Goal: Task Accomplishment & Management: Use online tool/utility

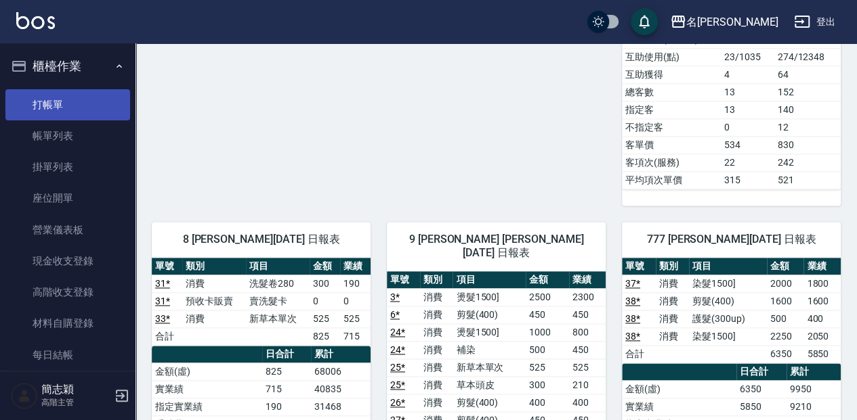
click at [113, 116] on link "打帳單" at bounding box center [67, 104] width 125 height 31
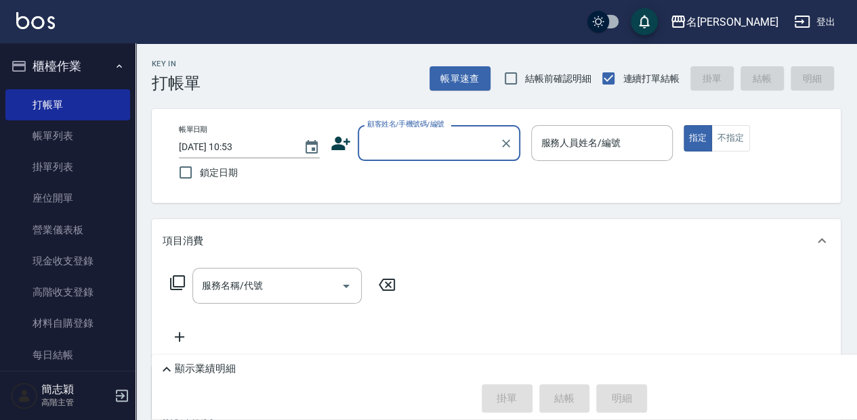
click at [468, 146] on input "顧客姓名/手機號碼/編號" at bounding box center [429, 143] width 130 height 24
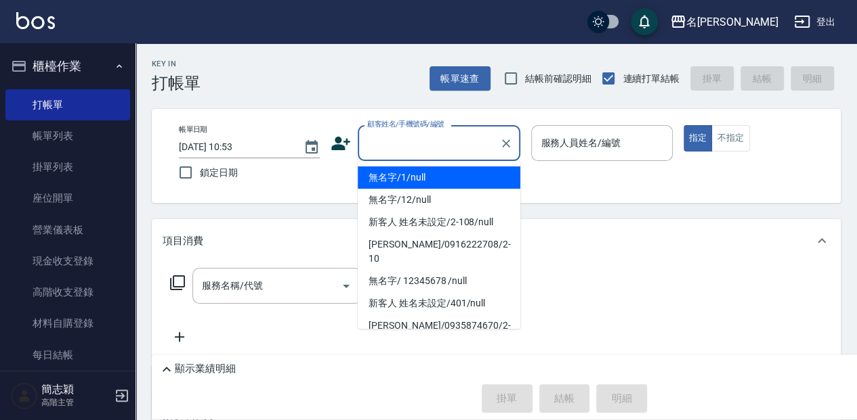
click at [466, 171] on li "無名字/1/null" at bounding box center [439, 178] width 163 height 22
type input "無名字/1/null"
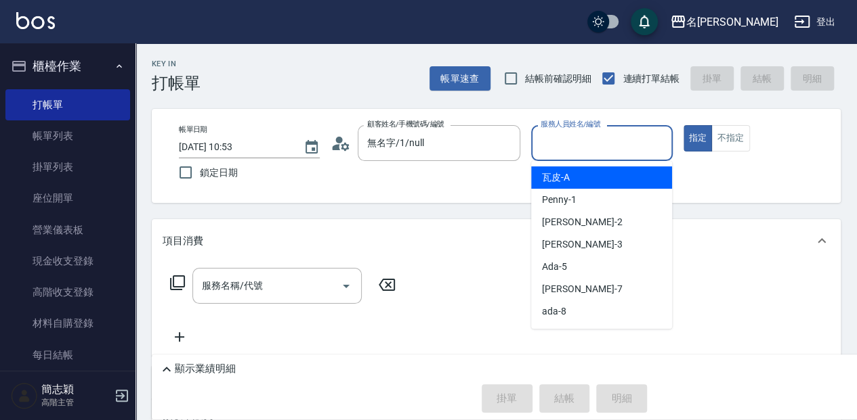
click at [576, 154] on input "服務人員姓名/編號" at bounding box center [601, 143] width 129 height 24
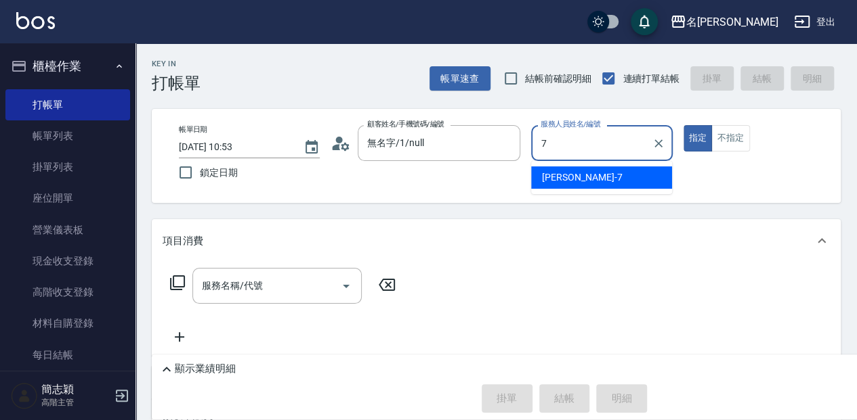
type input "[PERSON_NAME]-7"
type button "true"
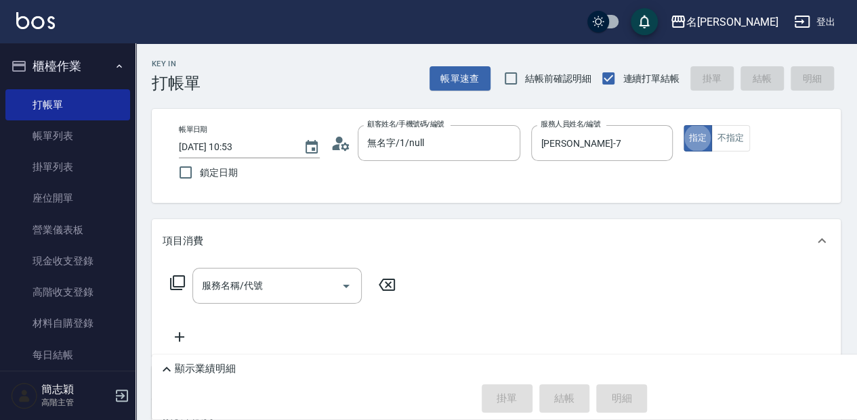
click at [173, 283] on icon at bounding box center [177, 283] width 15 height 15
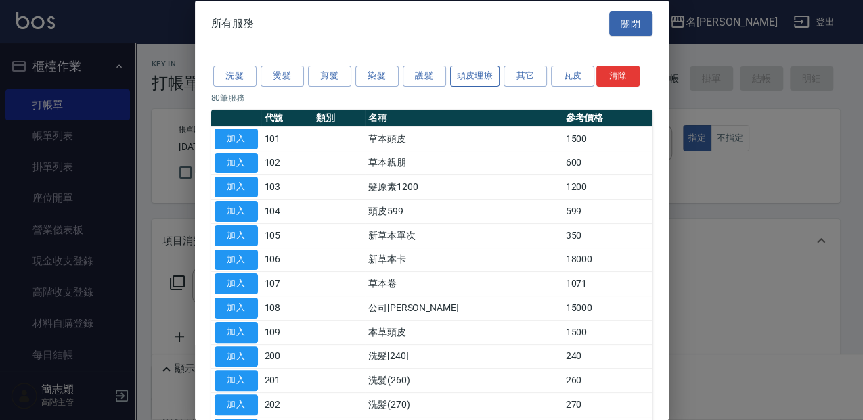
click at [479, 81] on button "頭皮理療" at bounding box center [475, 76] width 50 height 21
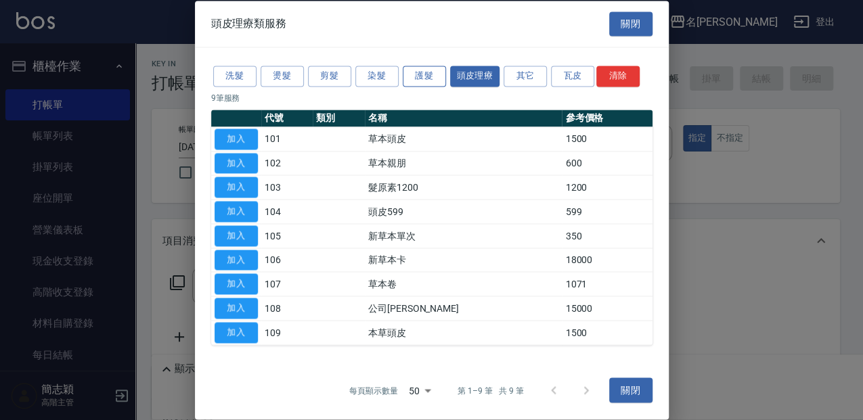
click at [437, 78] on button "護髮" at bounding box center [424, 76] width 43 height 21
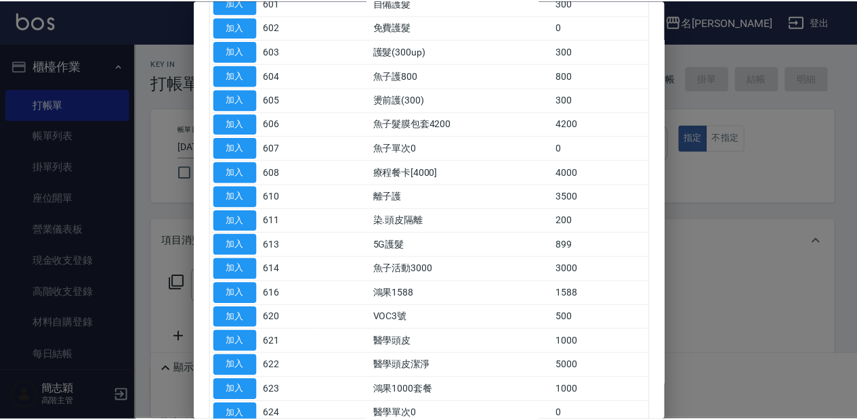
scroll to position [180, 0]
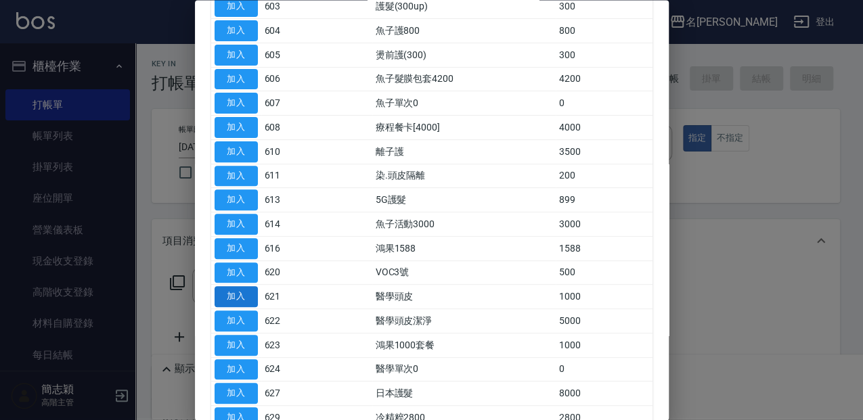
click at [246, 288] on button "加入" at bounding box center [236, 297] width 43 height 21
type input "醫學頭皮(621)"
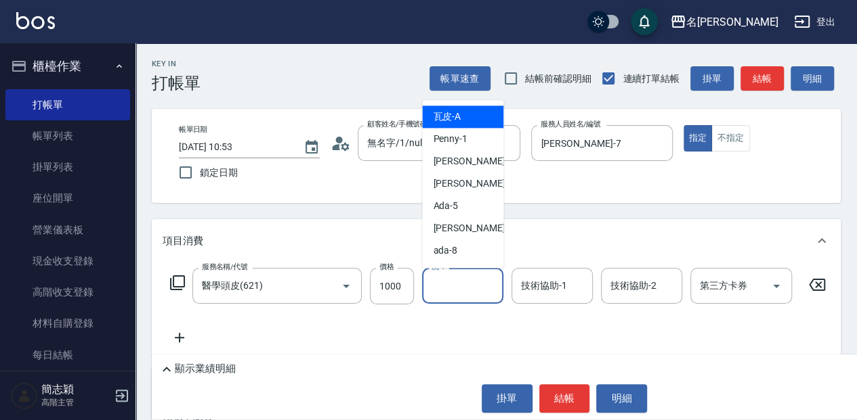
click at [475, 288] on input "洗-1" at bounding box center [462, 286] width 69 height 24
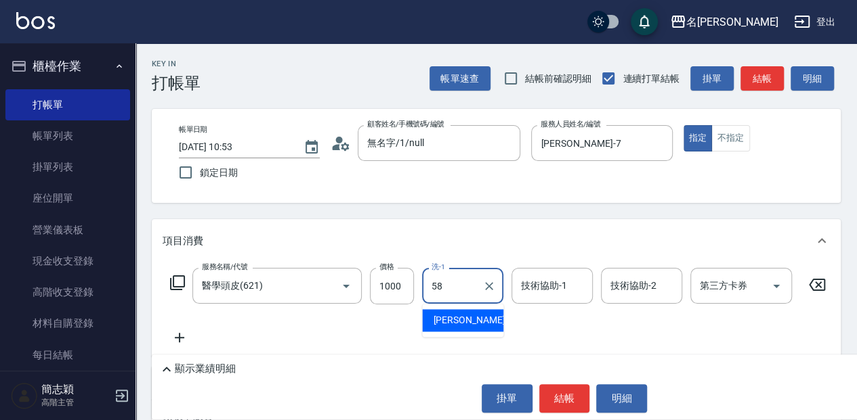
type input "[PERSON_NAME]-58"
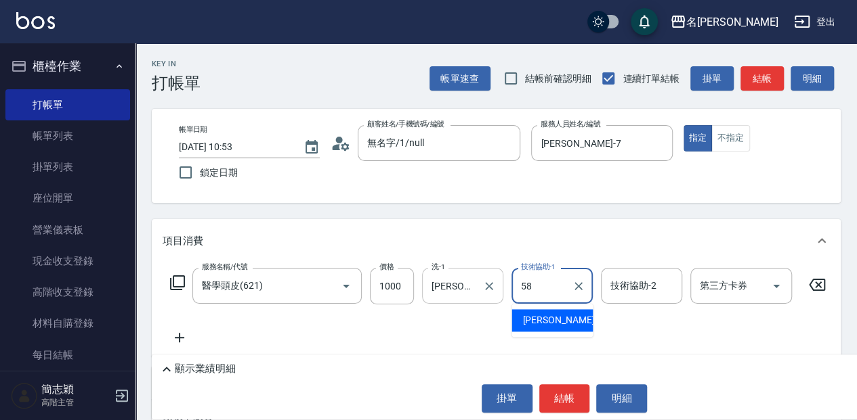
type input "[PERSON_NAME]-58"
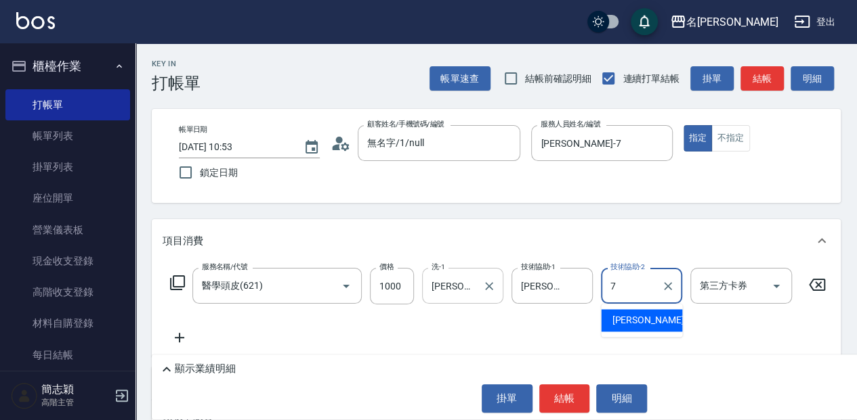
type input "[PERSON_NAME]-7"
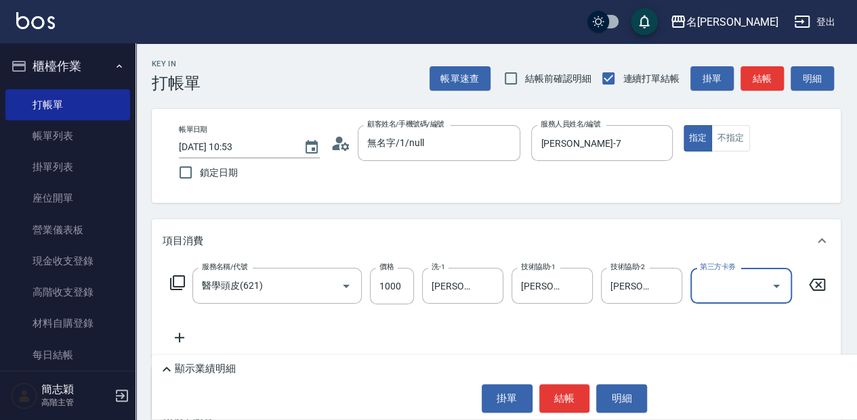
click at [181, 283] on icon at bounding box center [177, 283] width 16 height 16
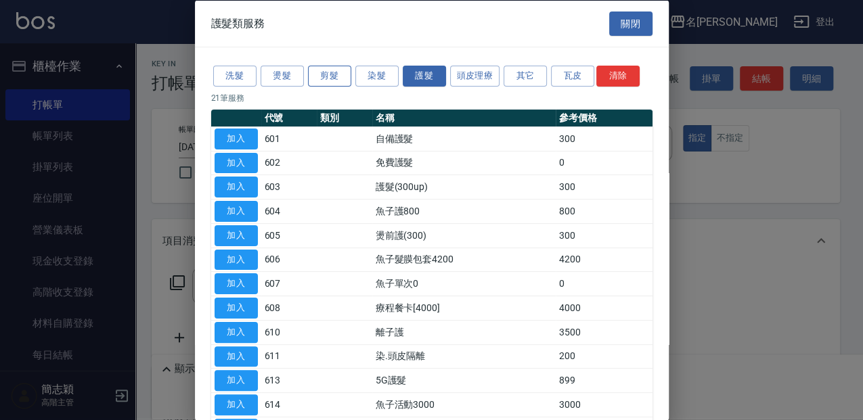
click at [332, 73] on button "剪髮" at bounding box center [329, 76] width 43 height 21
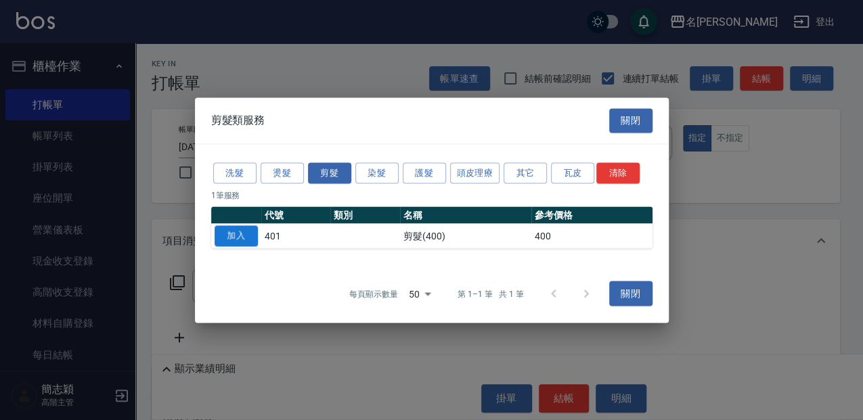
click at [256, 232] on button "加入" at bounding box center [236, 235] width 43 height 21
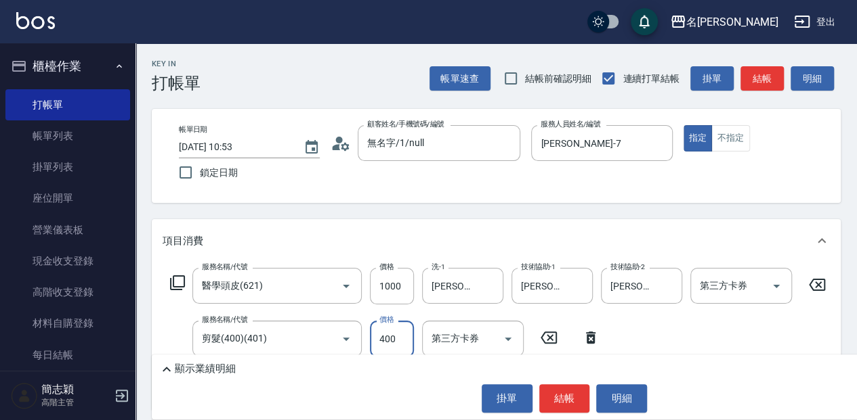
click at [394, 341] on input "400" at bounding box center [392, 339] width 44 height 37
type input "450"
click at [195, 372] on p "顯示業績明細" at bounding box center [205, 369] width 61 height 14
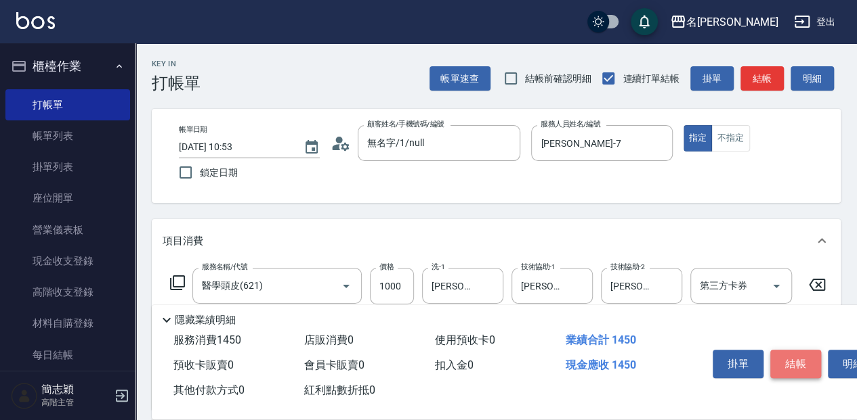
click at [795, 355] on button "結帳" at bounding box center [795, 364] width 51 height 28
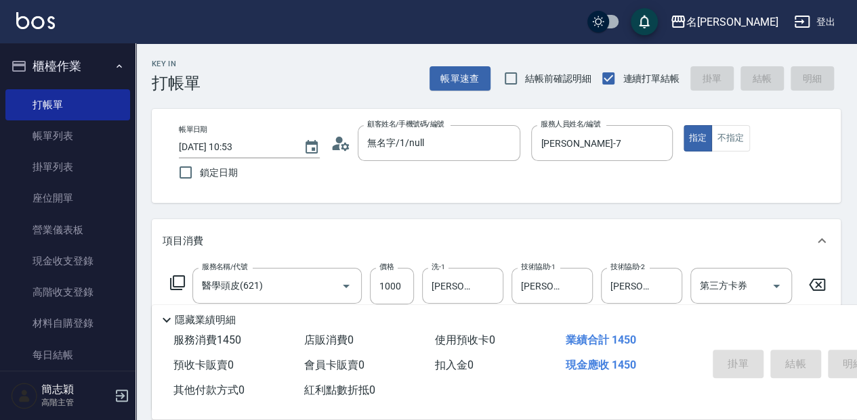
type input "[DATE] 10:54"
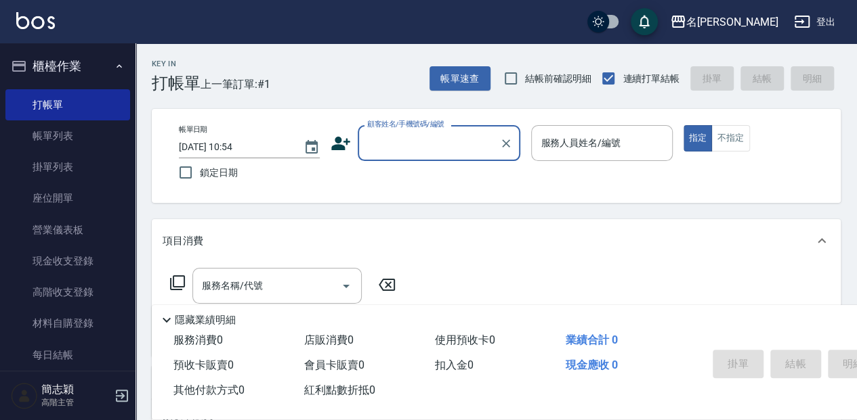
click at [393, 58] on div "Key In 打帳單 上一筆訂單:#1 帳單速查 結帳前確認明細 連續打單結帳 掛單 結帳 明細" at bounding box center [487, 67] width 705 height 49
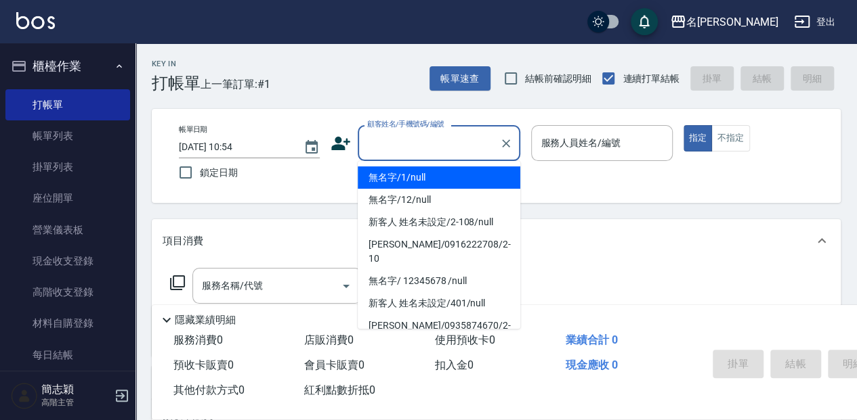
click at [368, 146] on input "顧客姓名/手機號碼/編號" at bounding box center [429, 143] width 130 height 24
click at [399, 180] on li "無名字/1/null" at bounding box center [439, 178] width 163 height 22
type input "無名字/1/null"
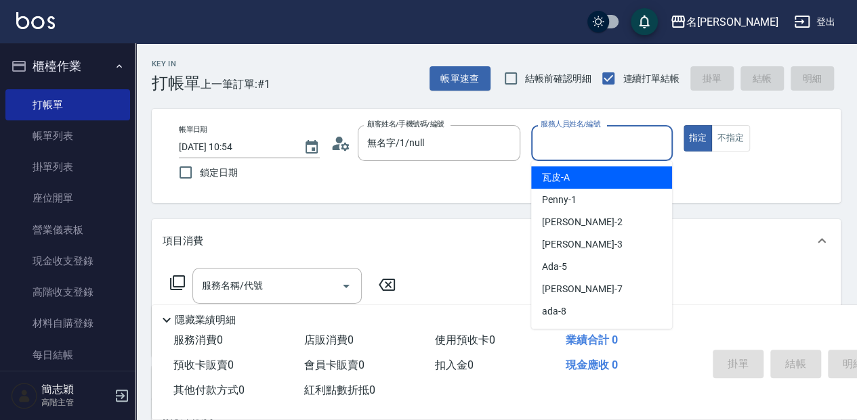
click at [555, 143] on input "服務人員姓名/編號" at bounding box center [601, 143] width 129 height 24
click at [569, 175] on span "瓦皮 -A" at bounding box center [556, 178] width 28 height 14
type input "瓦皮-A"
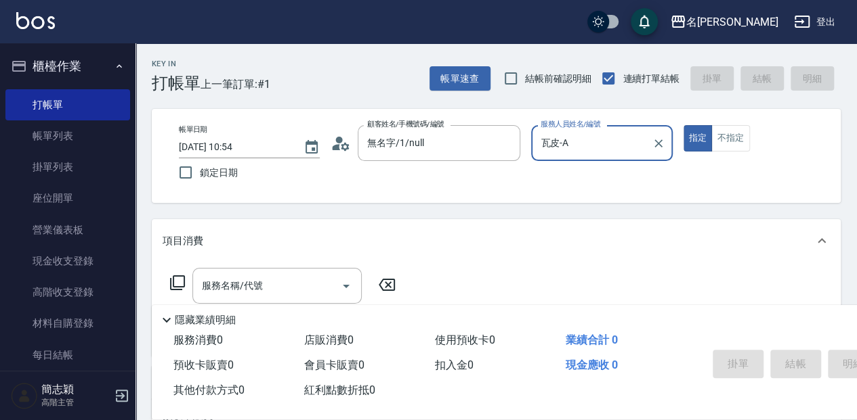
click at [203, 320] on p "隱藏業績明細" at bounding box center [205, 321] width 61 height 14
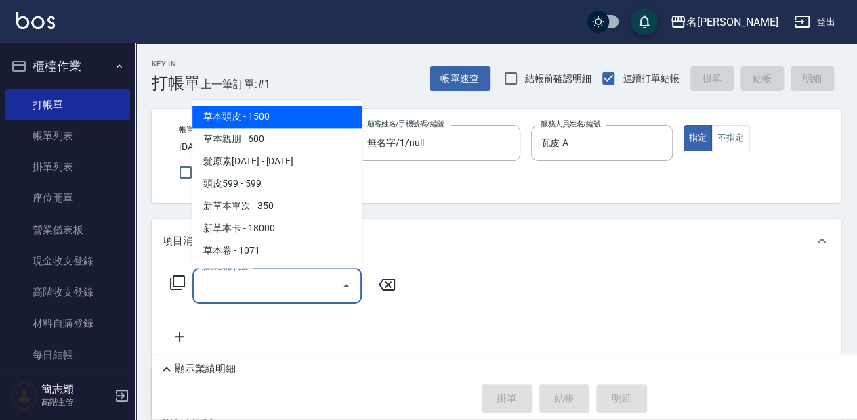
click at [200, 287] on input "服務名稱/代號" at bounding box center [266, 286] width 137 height 24
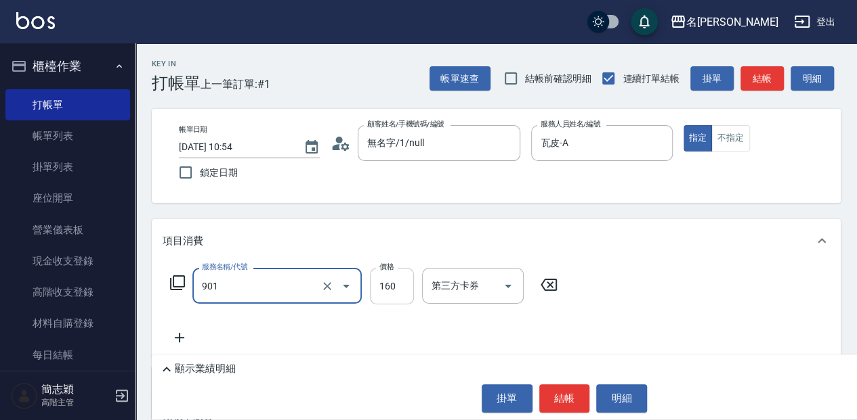
type input "修手(901)"
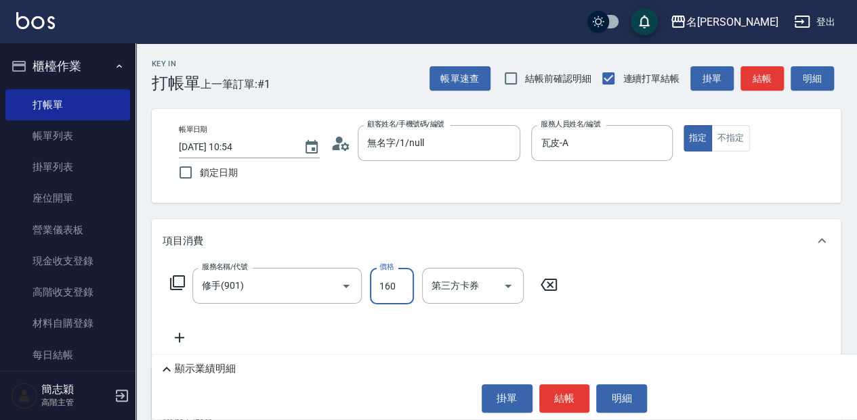
click at [386, 288] on input "160" at bounding box center [392, 286] width 44 height 37
type input "1600"
click at [572, 405] on button "結帳" at bounding box center [564, 399] width 51 height 28
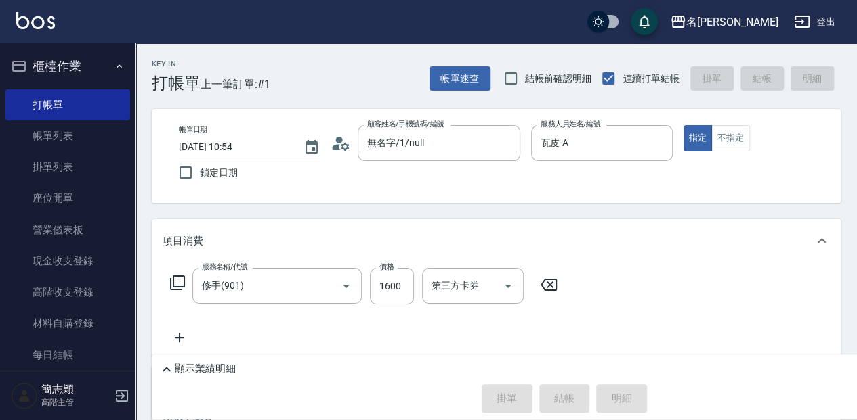
type input "[DATE] 12:55"
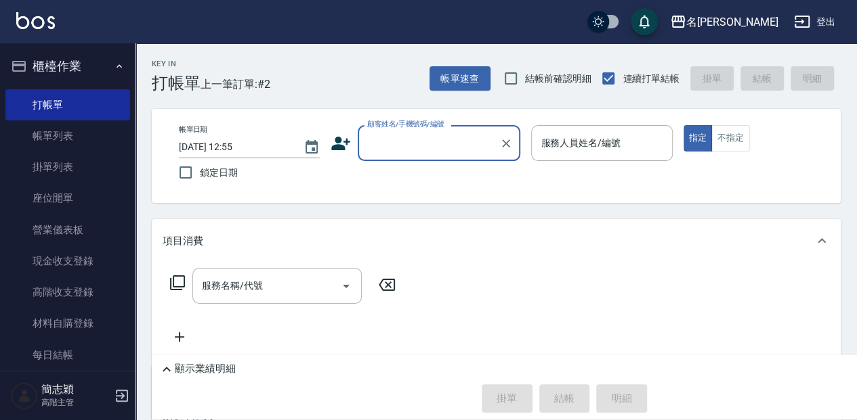
click at [421, 145] on input "顧客姓名/手機號碼/編號" at bounding box center [429, 143] width 130 height 24
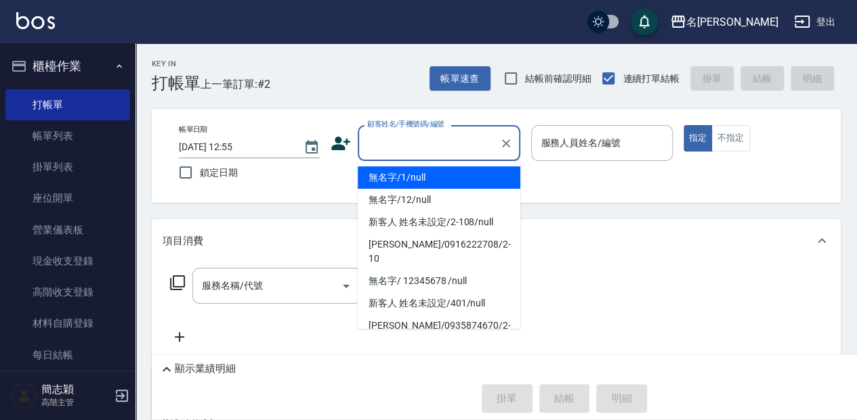
drag, startPoint x: 417, startPoint y: 180, endPoint x: 600, endPoint y: 196, distance: 183.5
click at [418, 180] on li "無名字/1/null" at bounding box center [439, 178] width 163 height 22
click at [586, 148] on label "服務人員姓名/編號" at bounding box center [580, 143] width 80 height 14
click at [586, 148] on input "服務人員姓名/編號" at bounding box center [601, 143] width 129 height 24
type input "無名字/1/null"
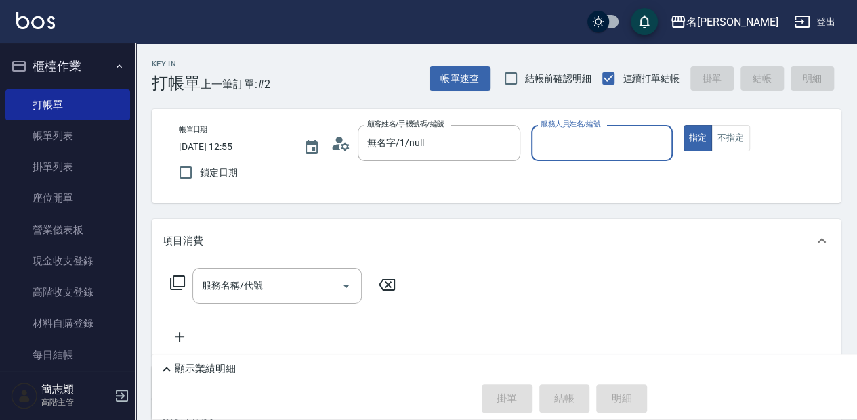
drag, startPoint x: 573, startPoint y: 146, endPoint x: 573, endPoint y: 158, distance: 12.2
click at [573, 147] on input "服務人員姓名/編號" at bounding box center [601, 143] width 129 height 24
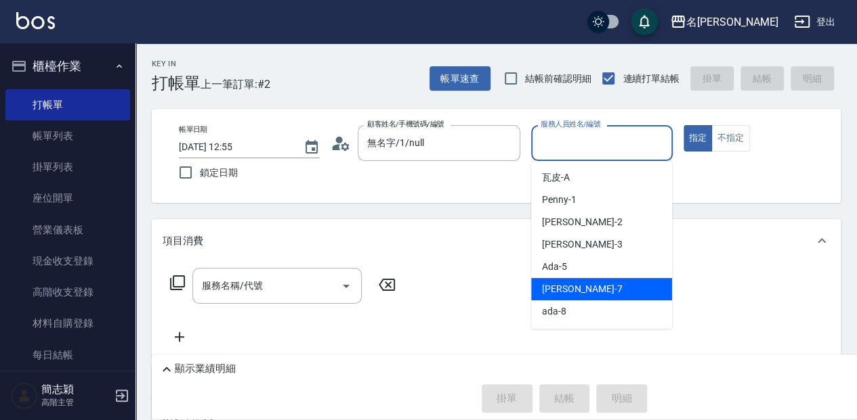
click at [586, 285] on div "[PERSON_NAME] -7" at bounding box center [601, 289] width 141 height 22
type input "[PERSON_NAME]-7"
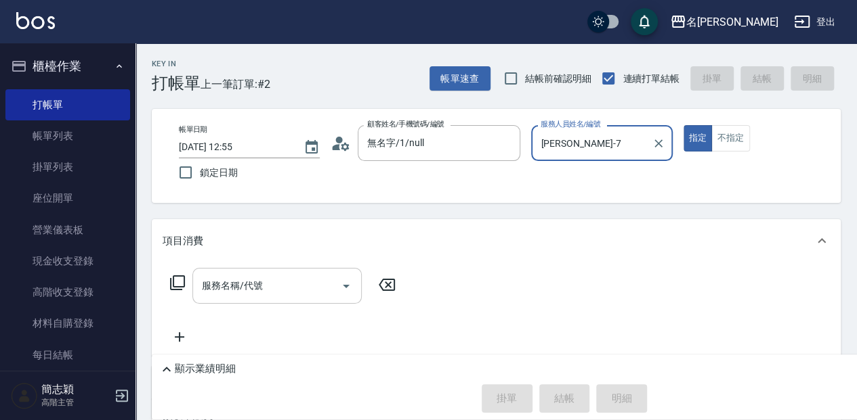
click at [287, 287] on input "服務名稱/代號" at bounding box center [266, 286] width 137 height 24
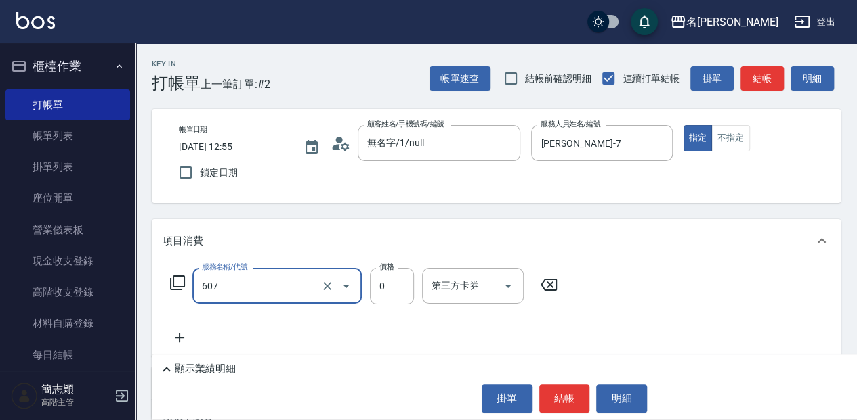
type input "魚子單次0(607)"
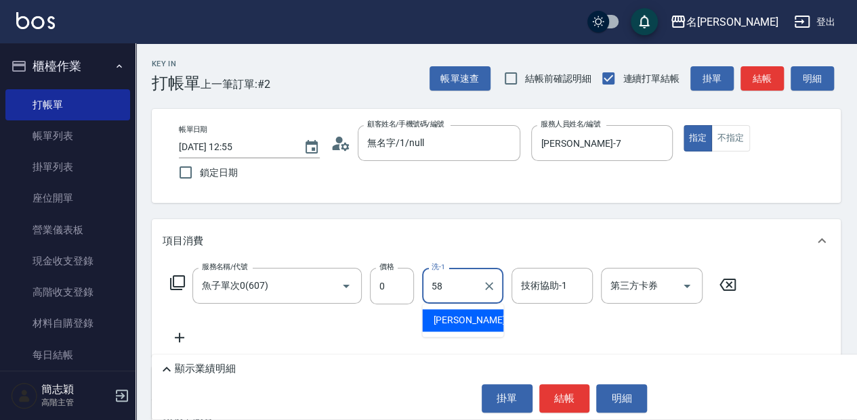
type input "[PERSON_NAME]-58"
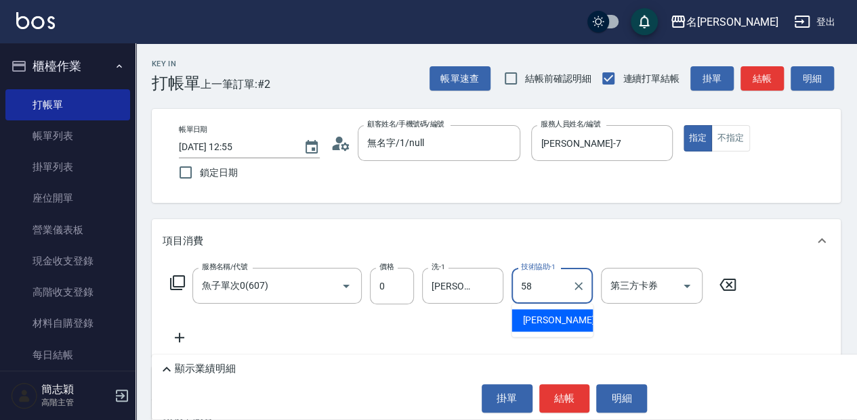
type input "[PERSON_NAME]-58"
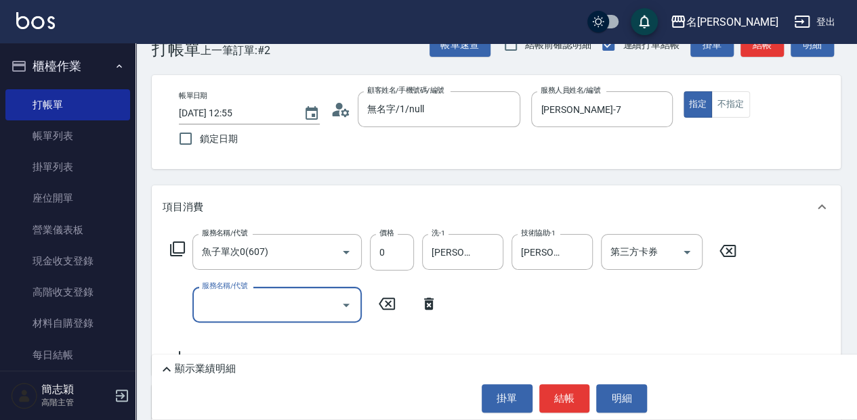
scroll to position [90, 0]
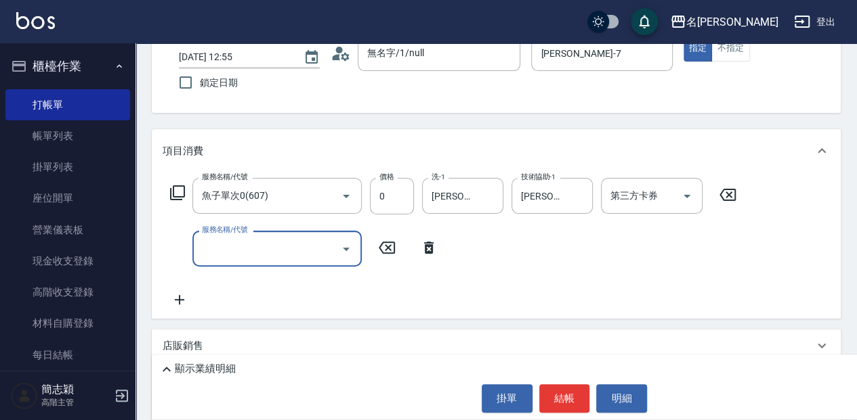
type input "3"
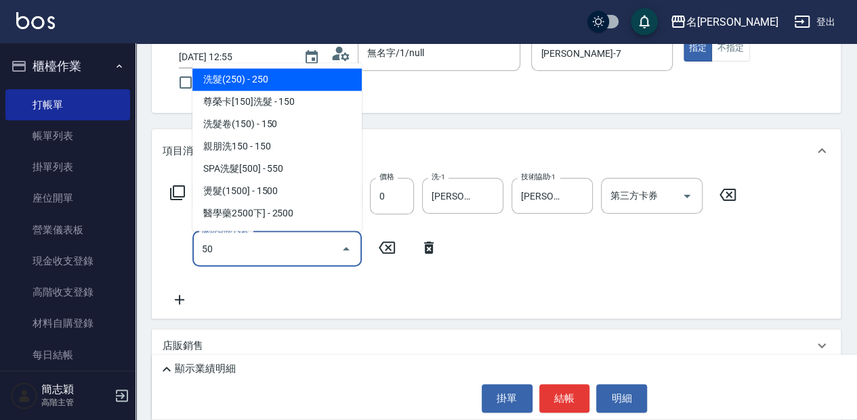
type input "507"
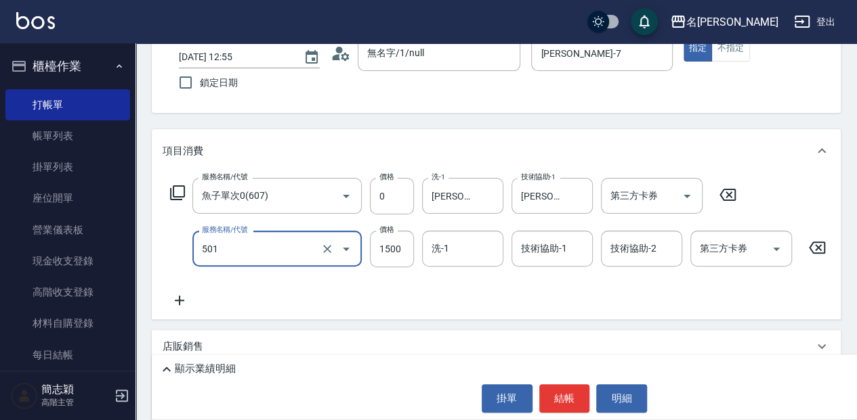
type input "染髮(1500](501)"
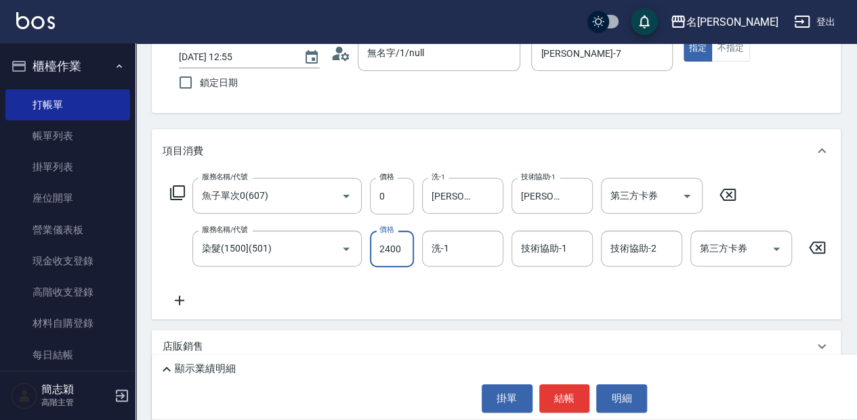
type input "2400"
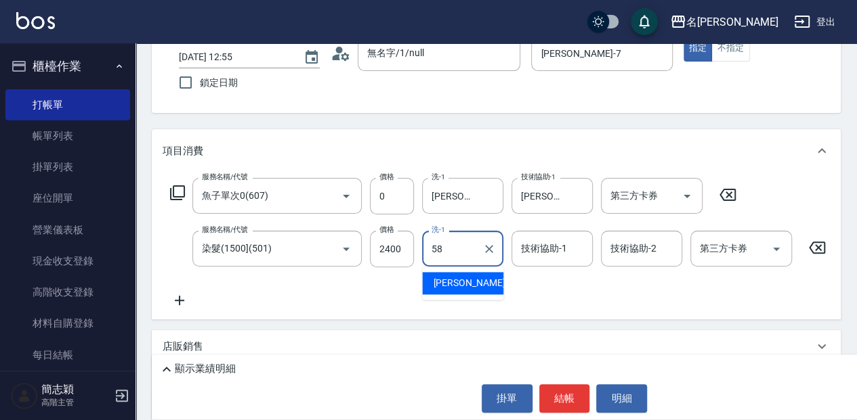
type input "[PERSON_NAME]-58"
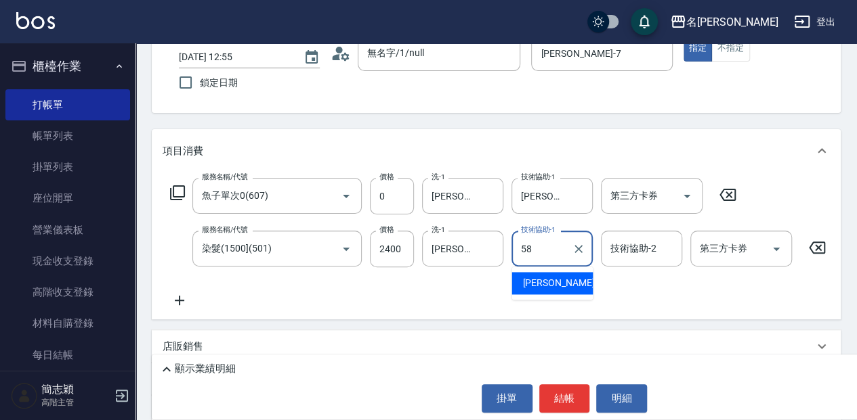
type input "[PERSON_NAME]-58"
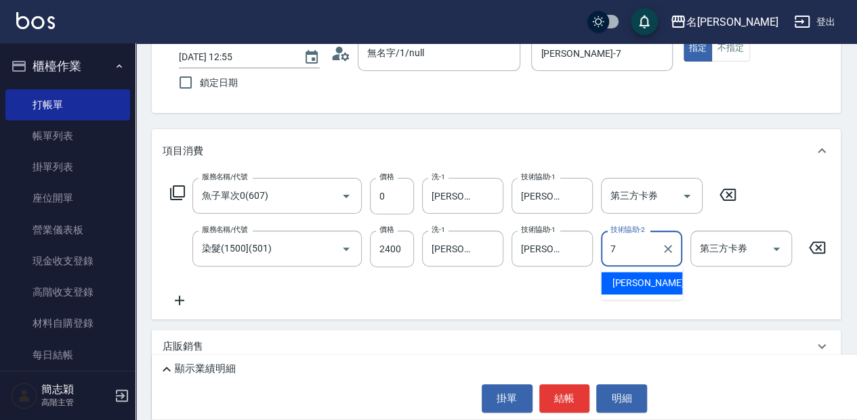
type input "[PERSON_NAME]-7"
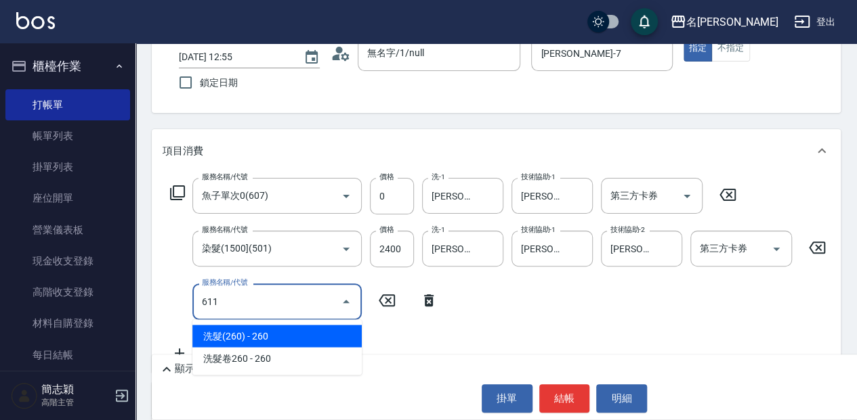
type input "染.頭皮隔離(611)"
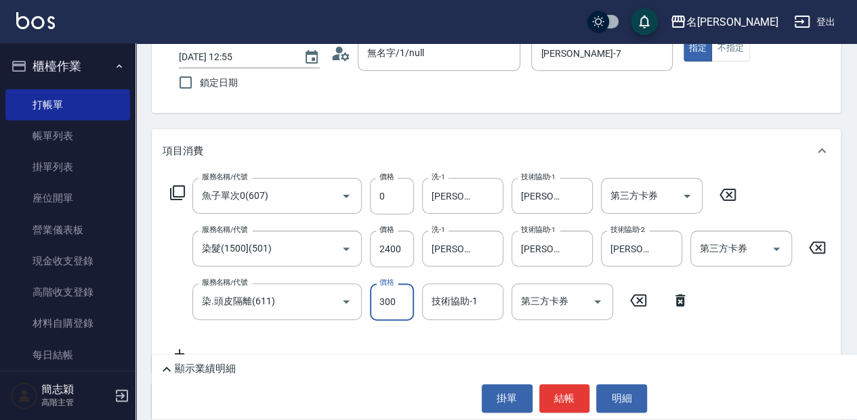
type input "300"
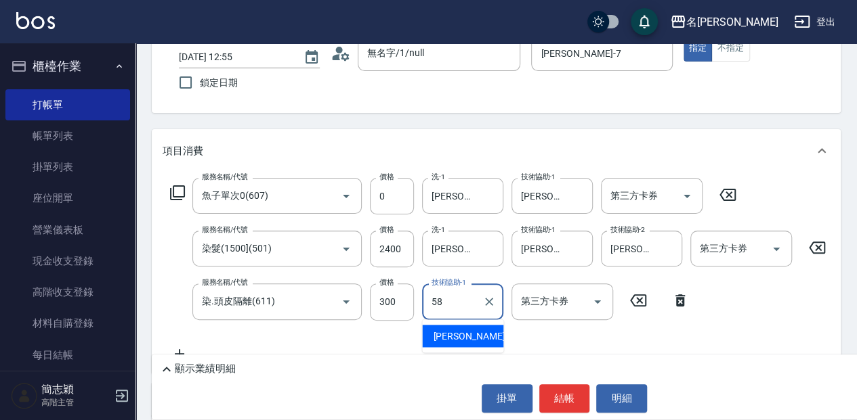
type input "[PERSON_NAME]-58"
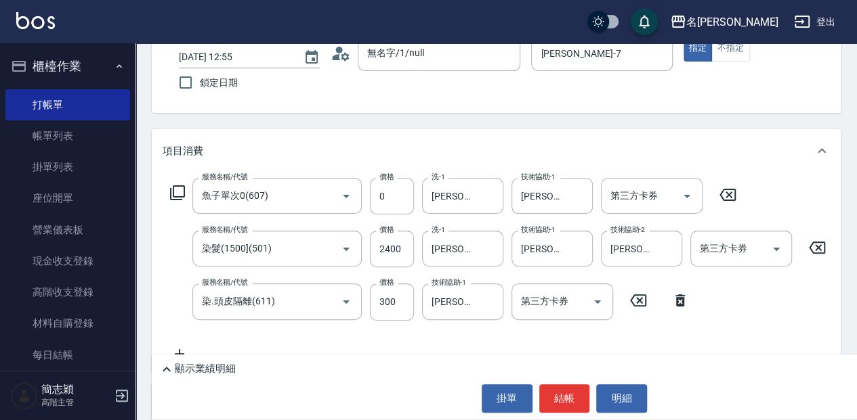
click at [217, 368] on p "顯示業績明細" at bounding box center [205, 369] width 61 height 14
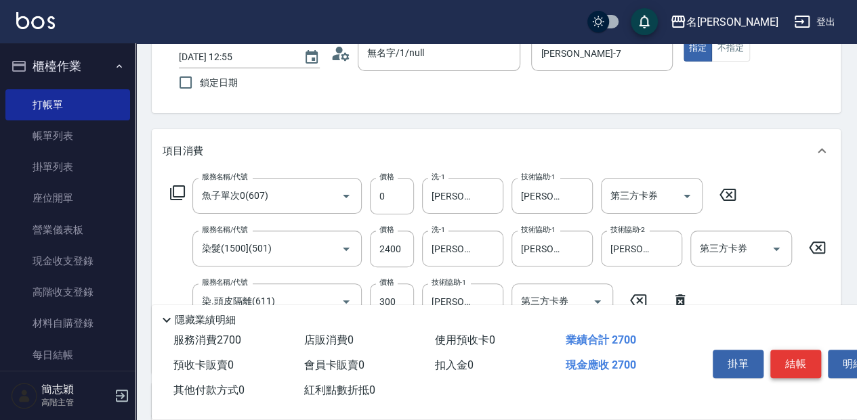
drag, startPoint x: 797, startPoint y: 355, endPoint x: 776, endPoint y: 348, distance: 22.1
click at [797, 354] on button "結帳" at bounding box center [795, 364] width 51 height 28
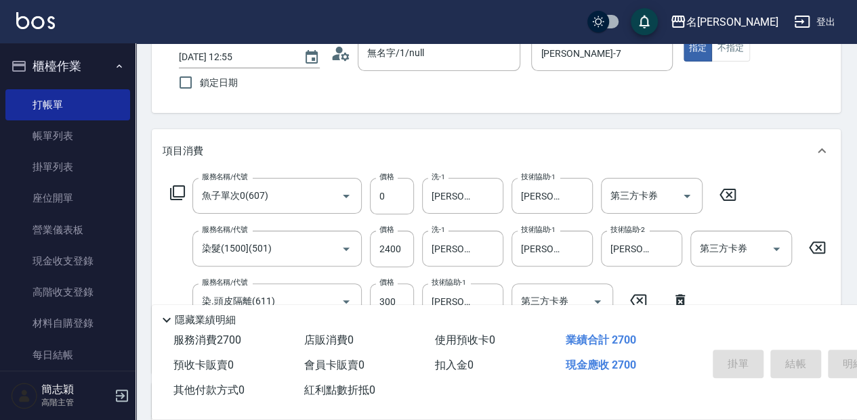
type input "[DATE] 13:08"
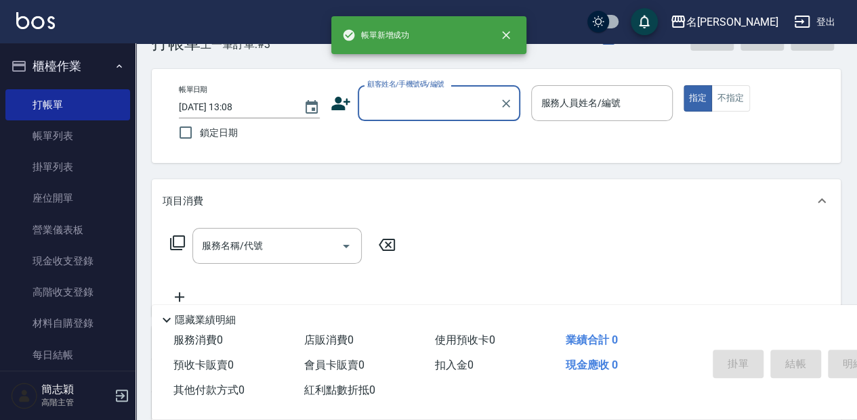
scroll to position [0, 0]
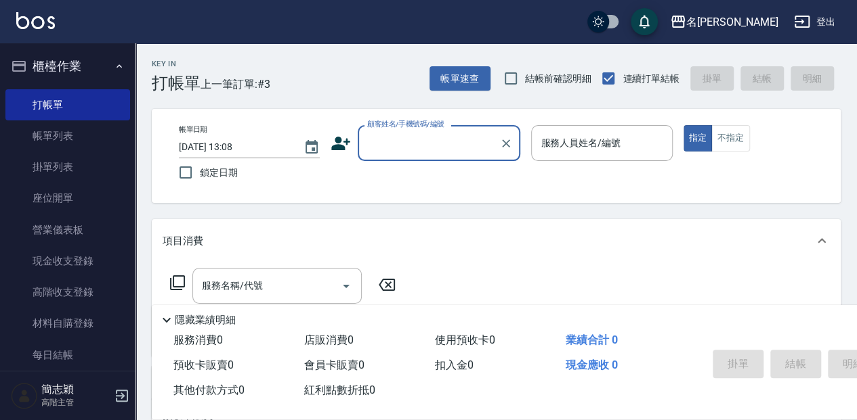
drag, startPoint x: 427, startPoint y: 142, endPoint x: 426, endPoint y: 159, distance: 17.6
click at [427, 141] on input "顧客姓名/手機號碼/編號" at bounding box center [429, 143] width 130 height 24
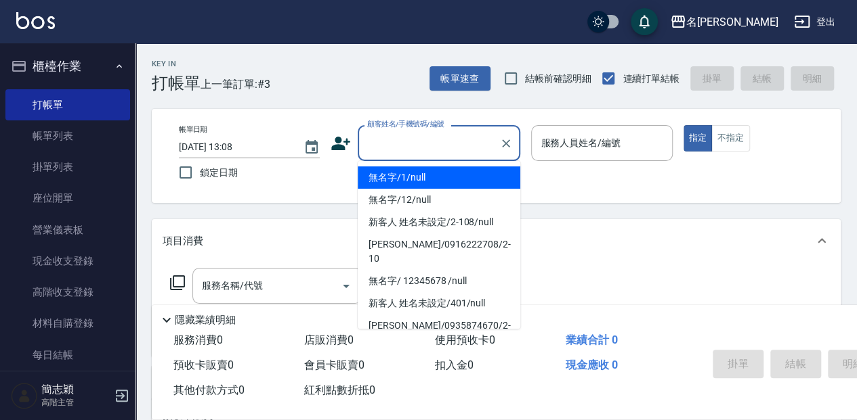
click at [416, 179] on li "無名字/1/null" at bounding box center [439, 178] width 163 height 22
type input "無名字/1/null"
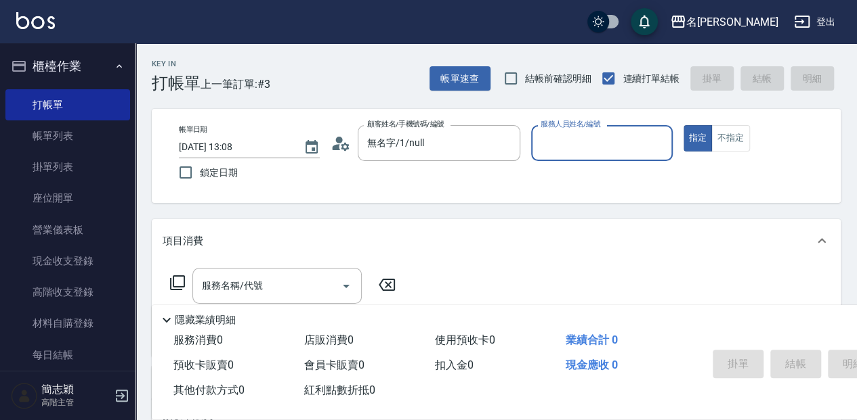
click at [580, 164] on p at bounding box center [601, 168] width 141 height 14
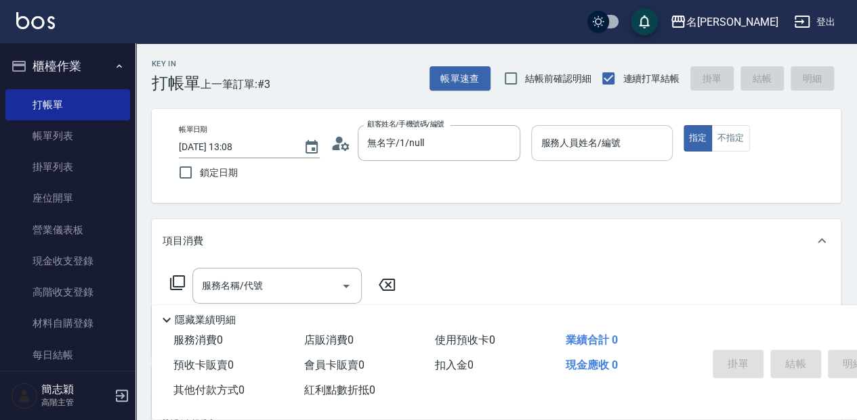
drag, startPoint x: 570, startPoint y: 152, endPoint x: 569, endPoint y: 160, distance: 8.2
click at [570, 153] on input "服務人員姓名/編號" at bounding box center [601, 143] width 129 height 24
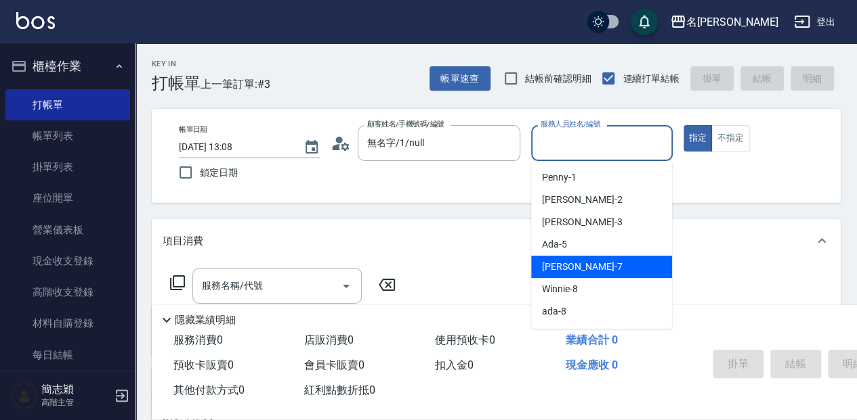
drag, startPoint x: 573, startPoint y: 263, endPoint x: 509, endPoint y: 270, distance: 64.1
click at [573, 263] on span "[PERSON_NAME] -7" at bounding box center [582, 267] width 80 height 14
type input "[PERSON_NAME]-7"
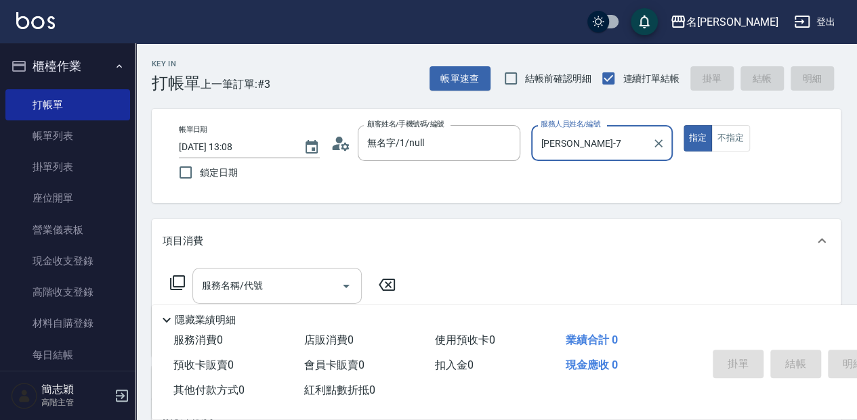
click at [295, 279] on input "服務名稱/代號" at bounding box center [266, 286] width 137 height 24
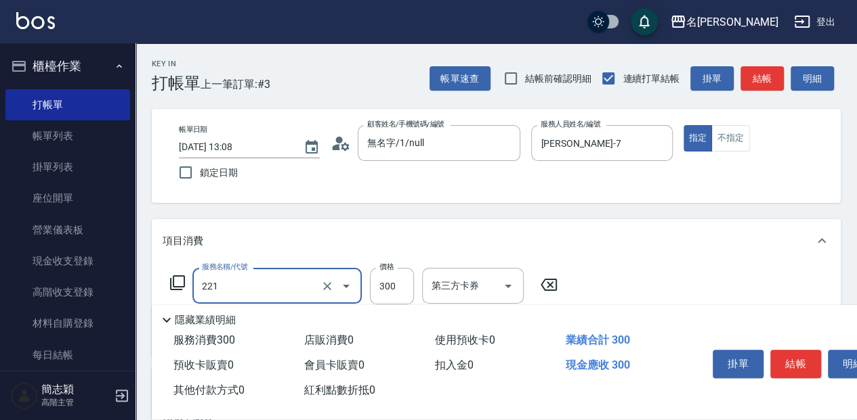
type input "洗髮300(221)"
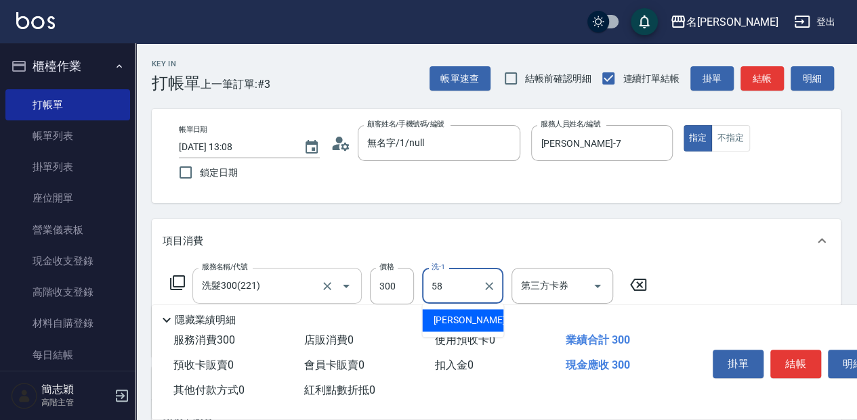
type input "[PERSON_NAME]-58"
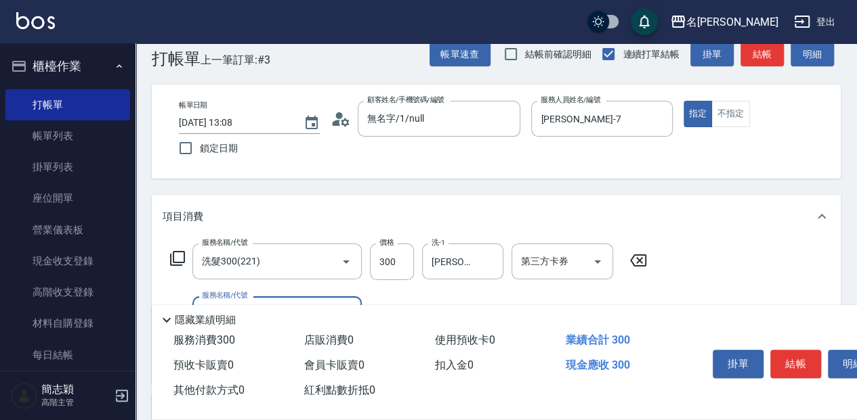
scroll to position [45, 0]
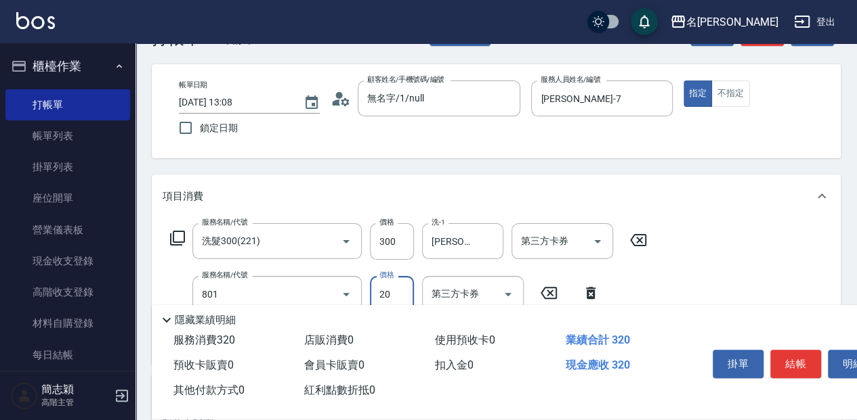
type input "潤絲20(801)"
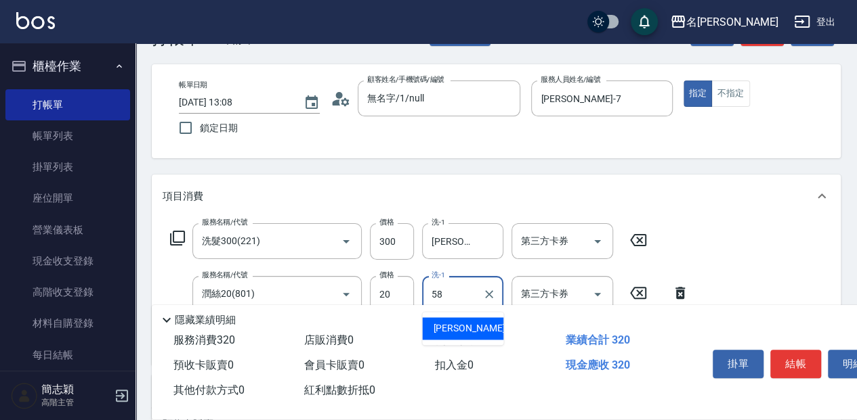
type input "[PERSON_NAME]-58"
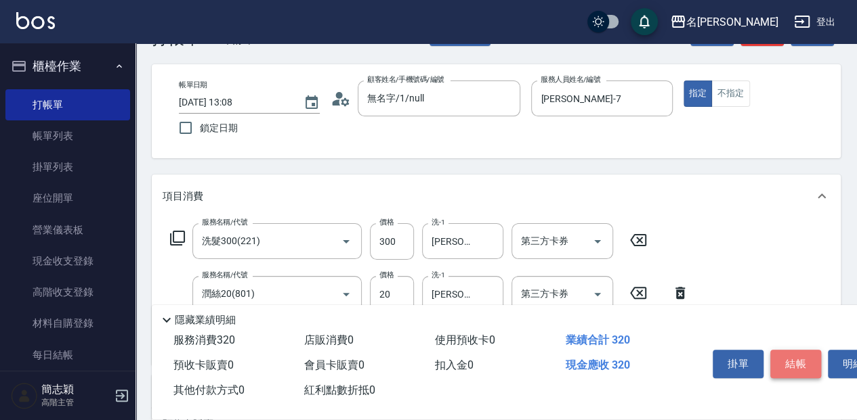
click at [802, 352] on button "結帳" at bounding box center [795, 364] width 51 height 28
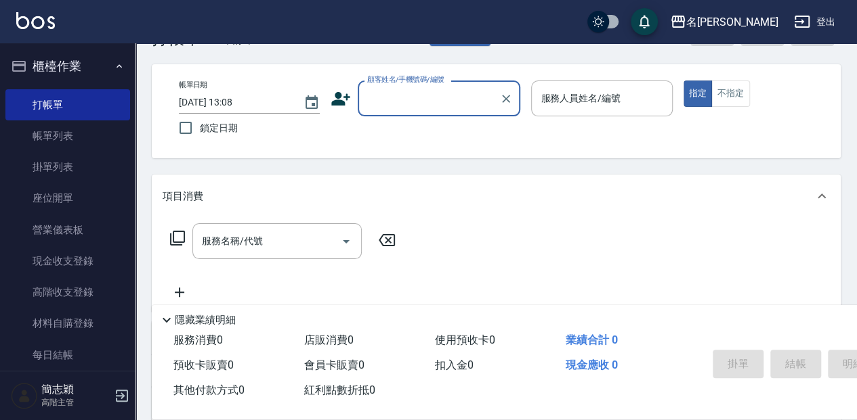
drag, startPoint x: 66, startPoint y: 138, endPoint x: 326, endPoint y: 264, distance: 288.3
click at [66, 138] on link "帳單列表" at bounding box center [67, 136] width 125 height 31
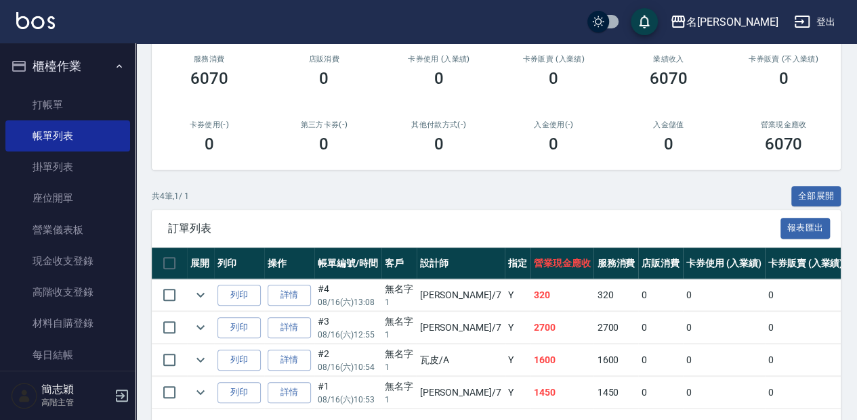
scroll to position [180, 0]
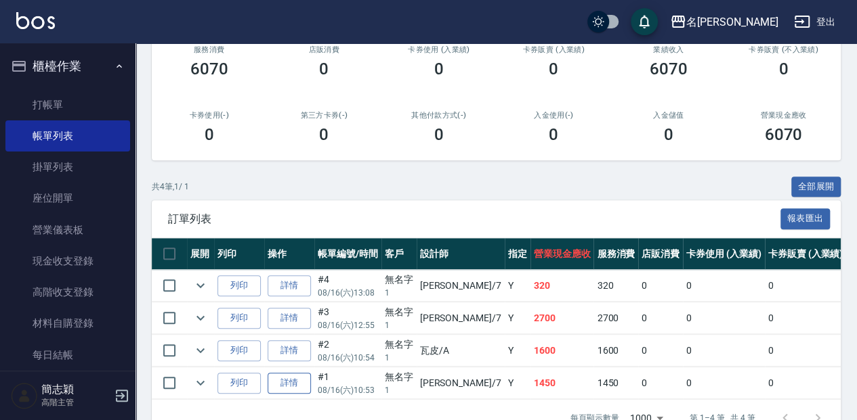
click at [299, 381] on link "詳情" at bounding box center [288, 383] width 43 height 21
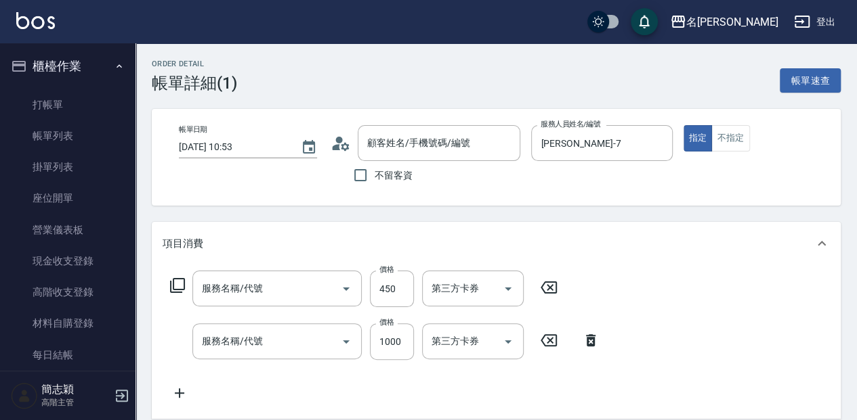
type input "[DATE] 10:53"
type input "[PERSON_NAME]-7"
type input "剪髮(400)(401)"
type input "醫學頭皮(621)"
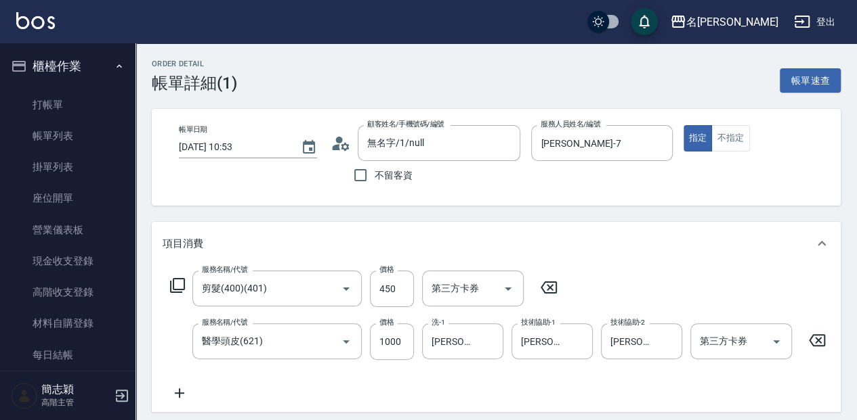
type input "無名字/1/null"
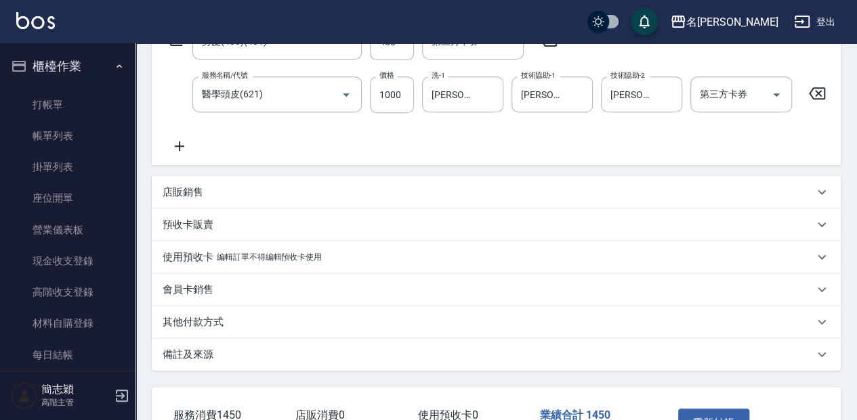
scroll to position [271, 0]
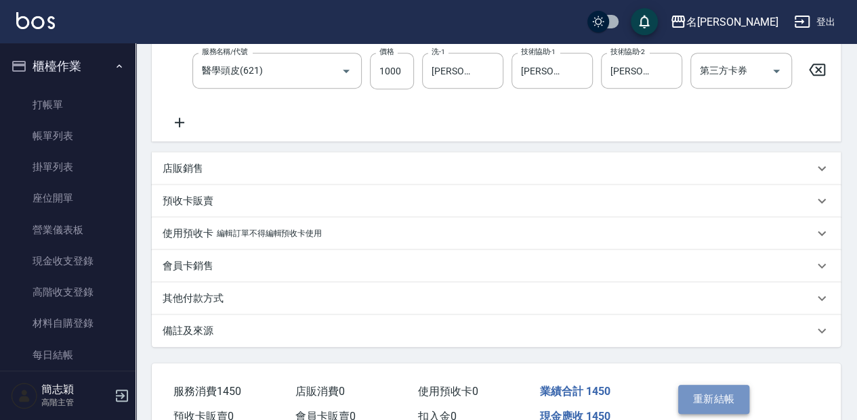
click at [729, 408] on button "重新結帳" at bounding box center [714, 399] width 72 height 28
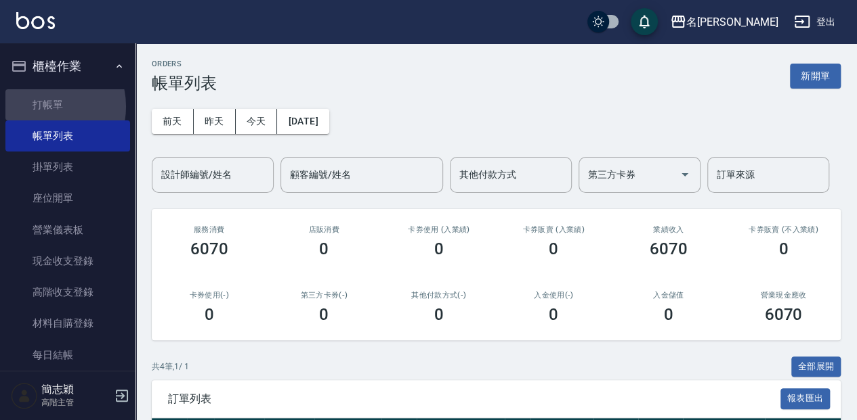
drag, startPoint x: 45, startPoint y: 106, endPoint x: 863, endPoint y: 389, distance: 865.5
click at [46, 107] on link "打帳單" at bounding box center [67, 104] width 125 height 31
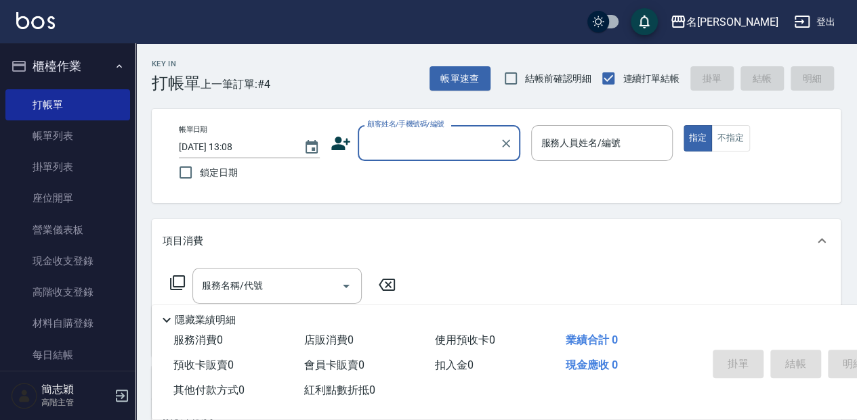
drag, startPoint x: 455, startPoint y: 144, endPoint x: 448, endPoint y: 160, distance: 17.6
click at [454, 144] on input "顧客姓名/手機號碼/編號" at bounding box center [429, 143] width 130 height 24
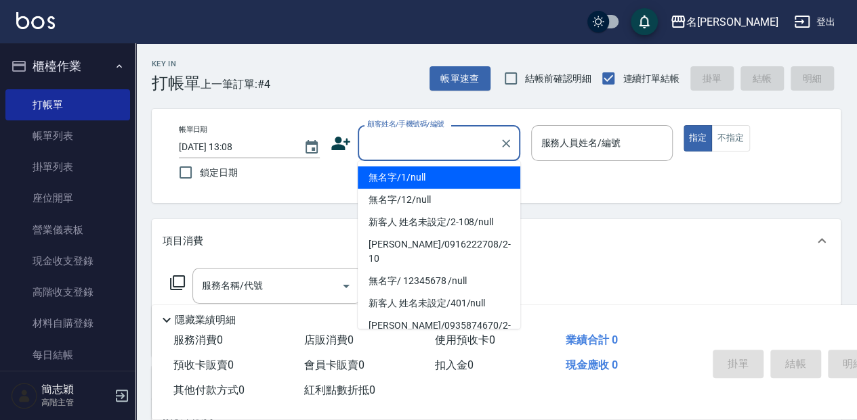
drag, startPoint x: 423, startPoint y: 175, endPoint x: 551, endPoint y: 123, distance: 137.9
click at [425, 175] on li "無名字/1/null" at bounding box center [439, 178] width 163 height 22
type input "無名字/1/null"
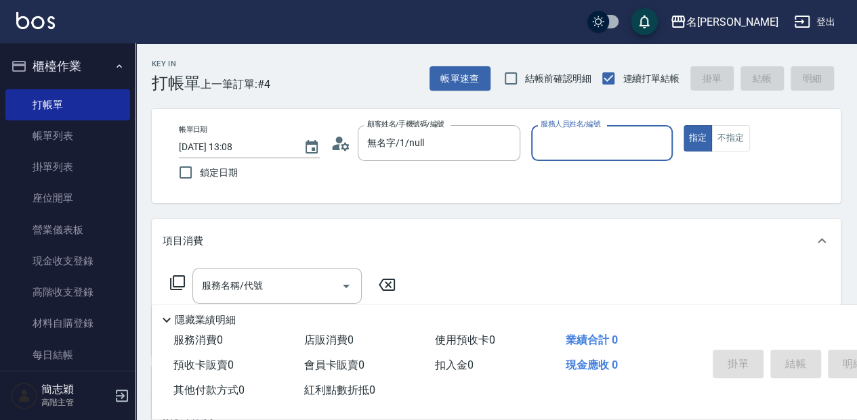
drag, startPoint x: 557, startPoint y: 148, endPoint x: 557, endPoint y: 157, distance: 9.5
click at [557, 147] on input "服務人員姓名/編號" at bounding box center [601, 143] width 129 height 24
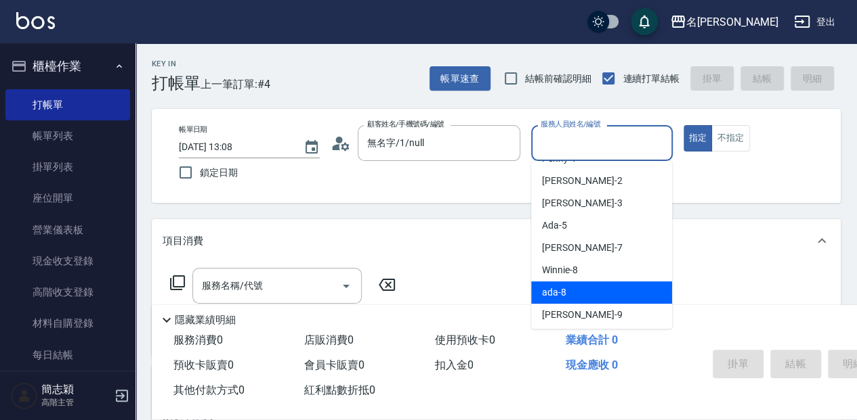
scroll to position [45, 0]
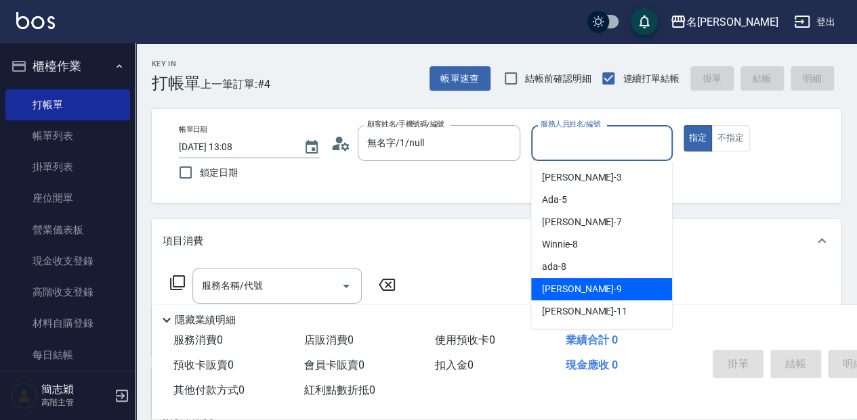
click at [598, 293] on div "[PERSON_NAME] -9" at bounding box center [601, 289] width 141 height 22
type input "[PERSON_NAME]-9"
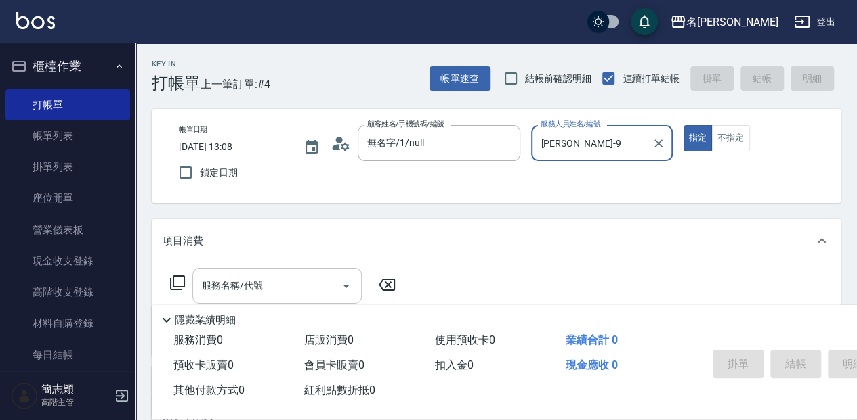
click at [305, 282] on input "服務名稱/代號" at bounding box center [266, 286] width 137 height 24
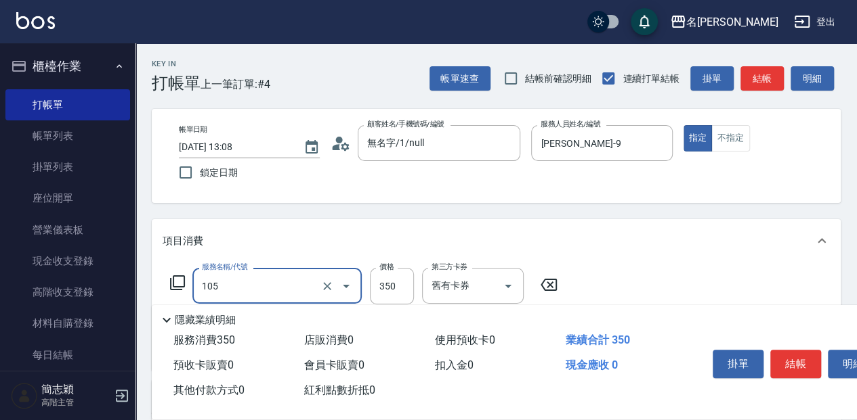
type input "新草本單次(105)"
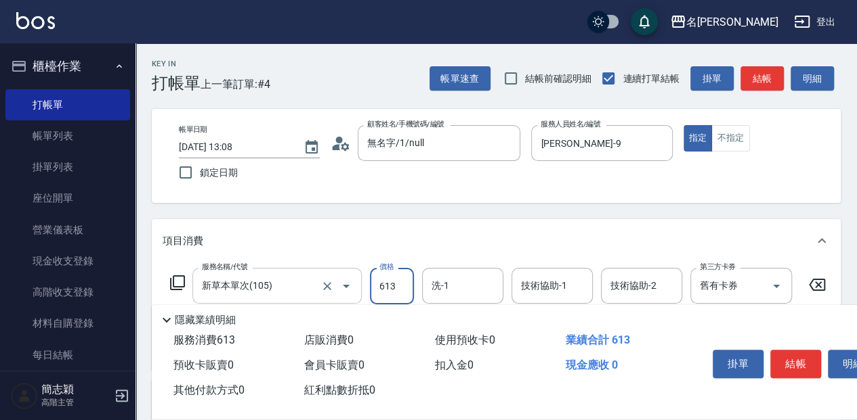
type input "613"
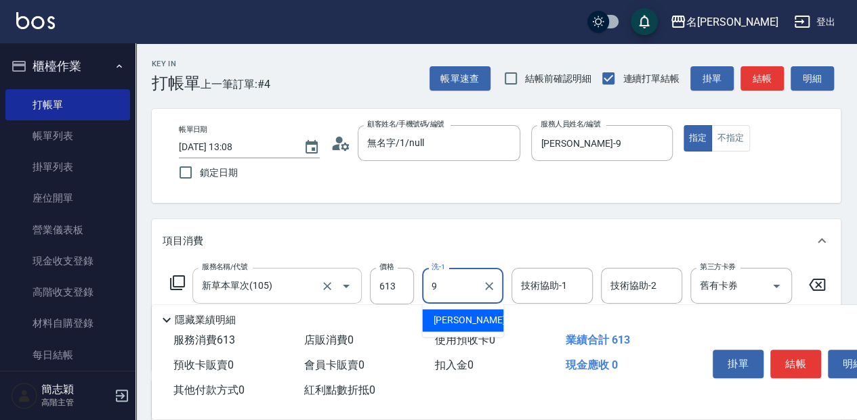
type input "[PERSON_NAME]-9"
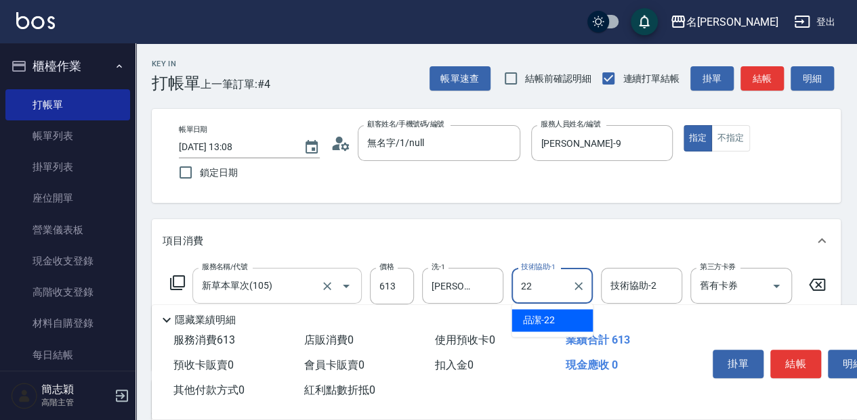
type input "品潔-22"
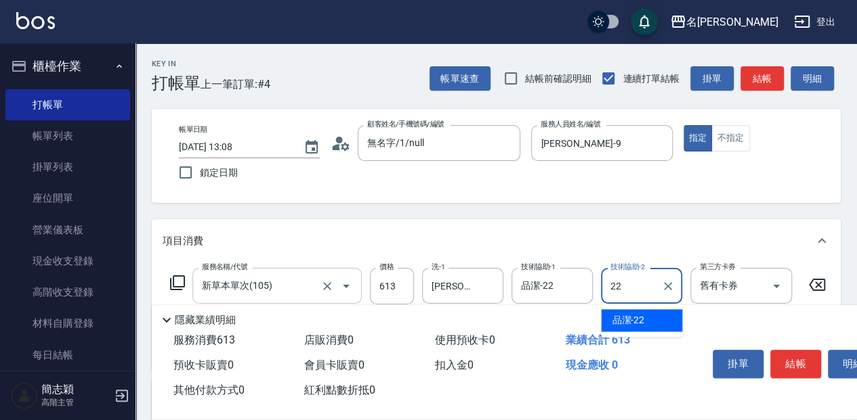
type input "品潔-22"
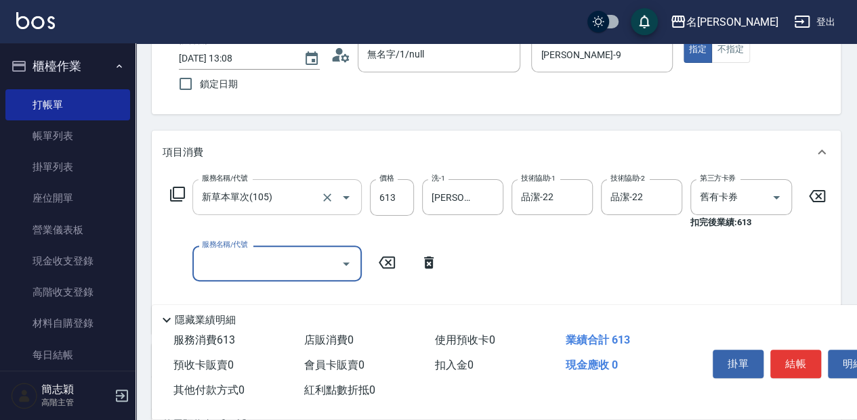
scroll to position [90, 0]
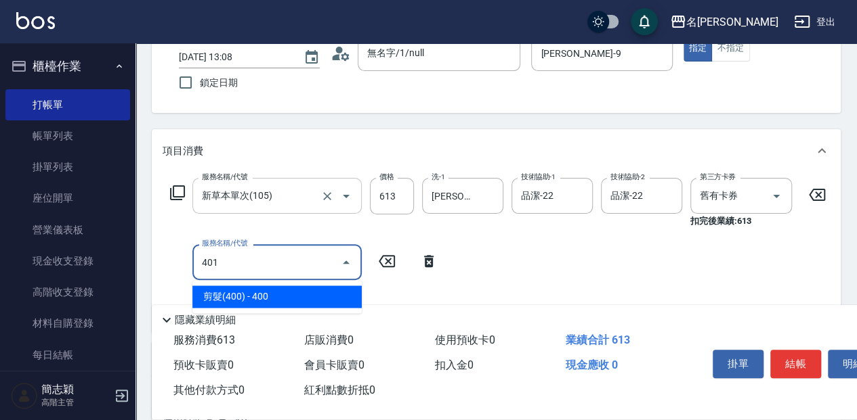
type input "剪髮(400)(401)"
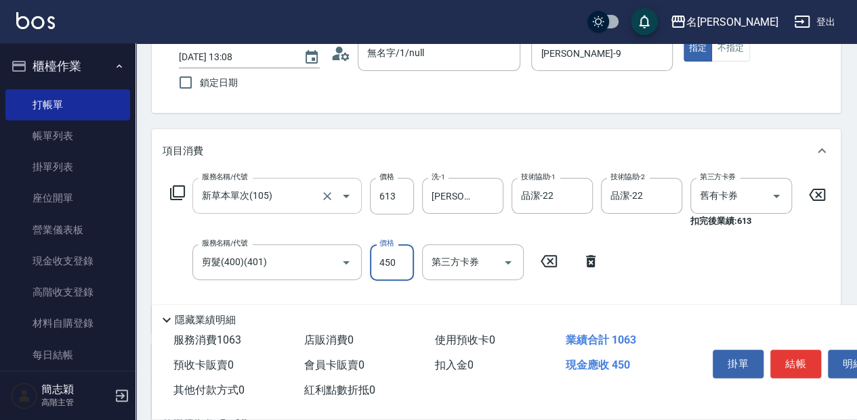
type input "450"
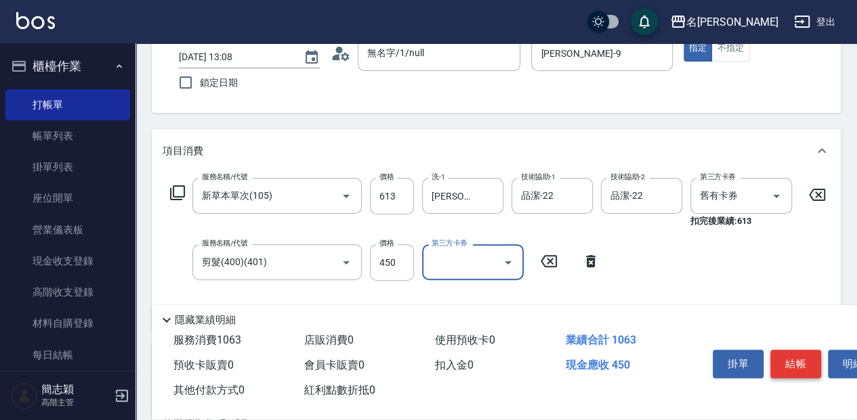
click at [787, 355] on button "結帳" at bounding box center [795, 364] width 51 height 28
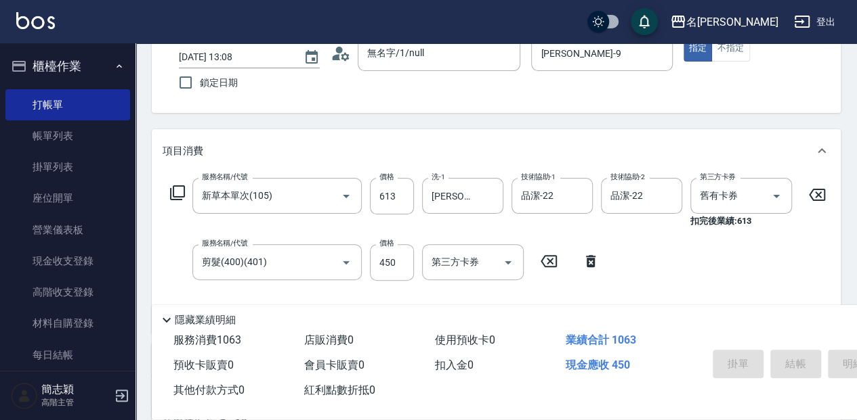
type input "[DATE] 13:09"
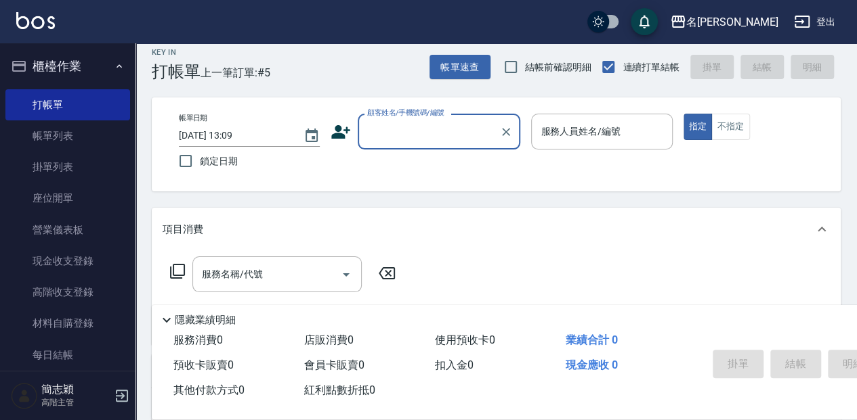
scroll to position [0, 0]
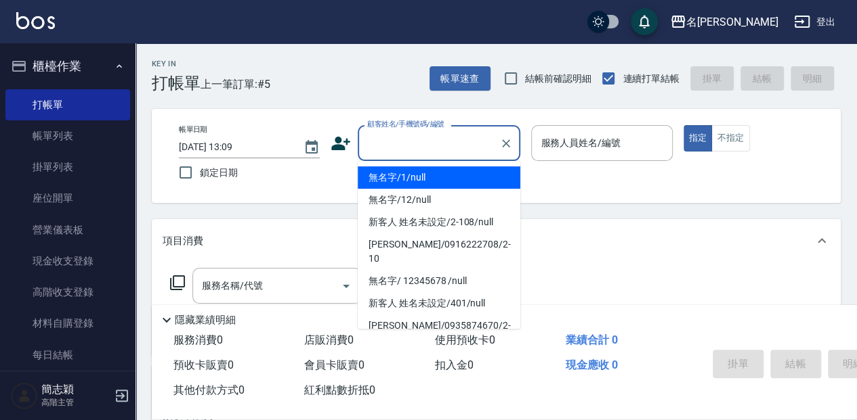
click at [394, 141] on input "顧客姓名/手機號碼/編號" at bounding box center [429, 143] width 130 height 24
click at [394, 171] on li "無名字/1/null" at bounding box center [439, 178] width 163 height 22
type input "無名字/1/null"
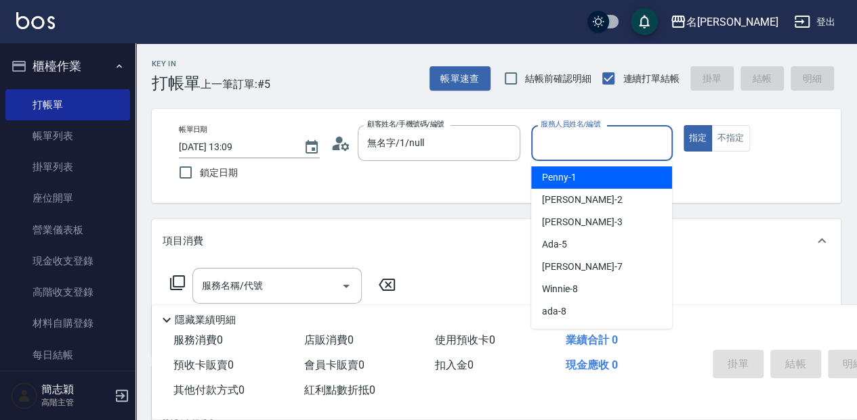
drag, startPoint x: 592, startPoint y: 142, endPoint x: 586, endPoint y: 204, distance: 62.6
click at [591, 144] on input "服務人員姓名/編號" at bounding box center [601, 143] width 129 height 24
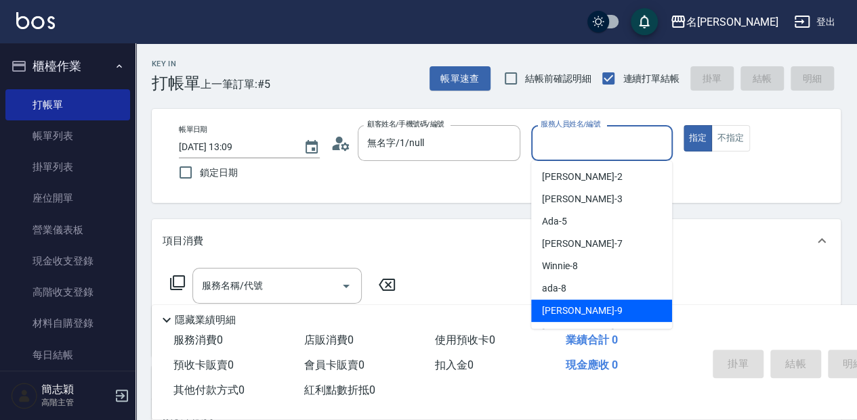
scroll to position [45, 0]
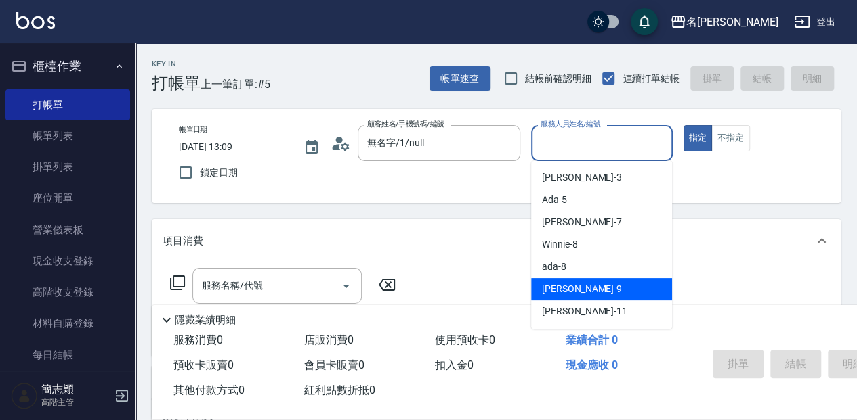
click at [584, 293] on div "[PERSON_NAME] -9" at bounding box center [601, 289] width 141 height 22
type input "[PERSON_NAME]-9"
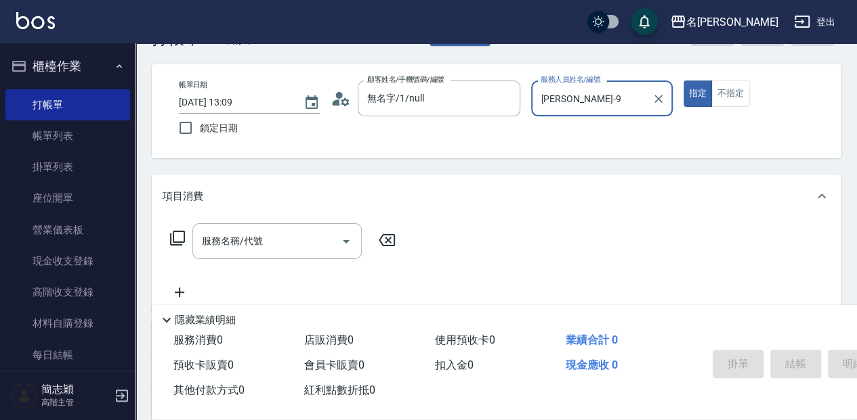
click at [263, 255] on div "服務名稱/代號" at bounding box center [276, 241] width 169 height 36
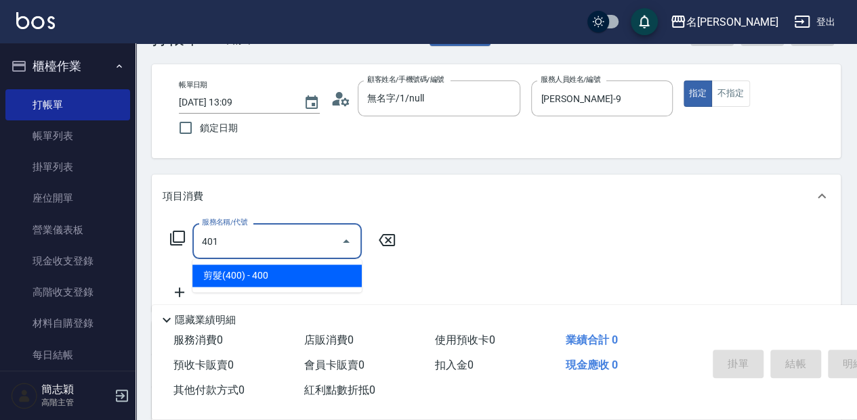
type input "剪髮(400)(401)"
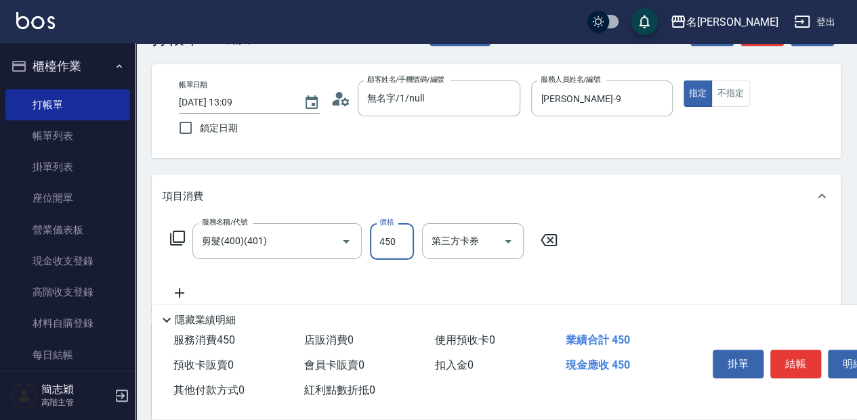
type input "450"
click at [794, 364] on button "結帳" at bounding box center [795, 364] width 51 height 28
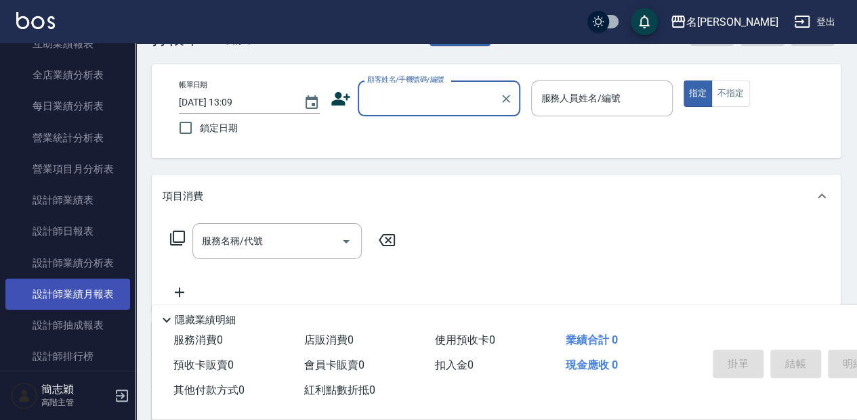
scroll to position [813, 0]
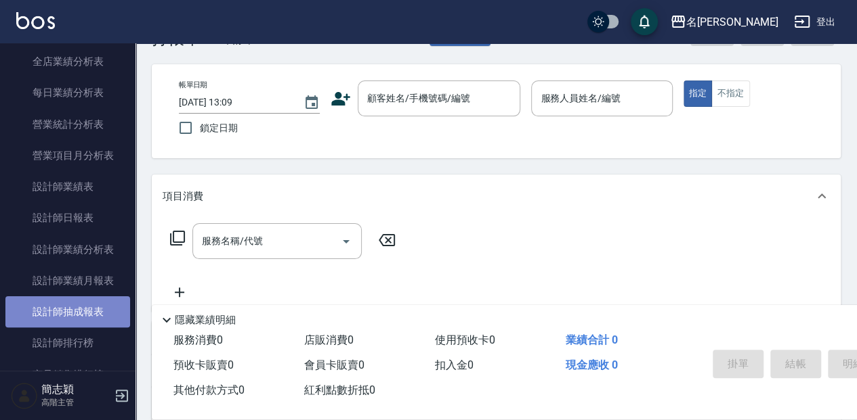
click at [95, 313] on link "設計師抽成報表" at bounding box center [67, 312] width 125 height 31
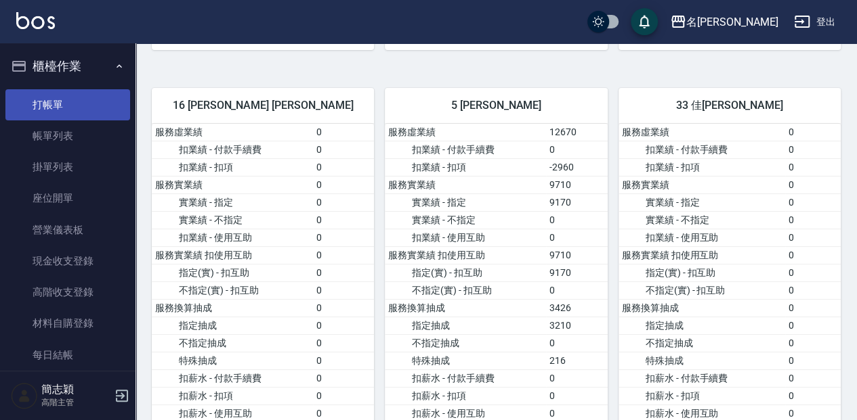
click at [80, 102] on link "打帳單" at bounding box center [67, 104] width 125 height 31
